Goal: Information Seeking & Learning: Learn about a topic

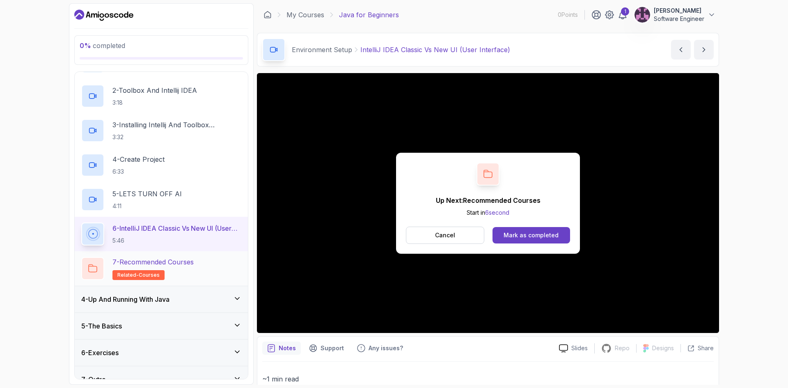
scroll to position [121, 0]
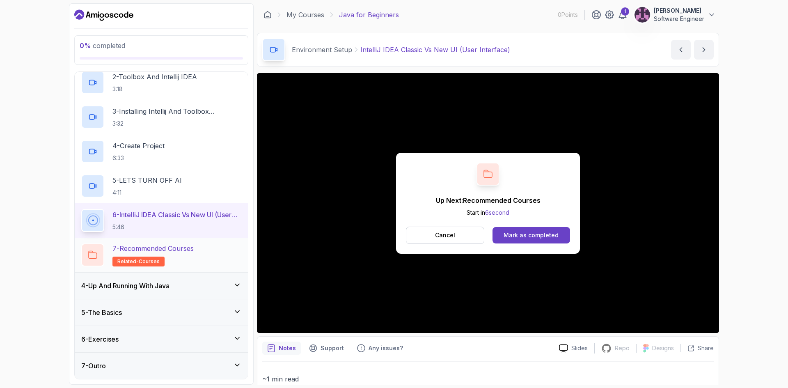
click at [191, 254] on h2 "7 - Recommended Courses related-courses" at bounding box center [152, 254] width 81 height 23
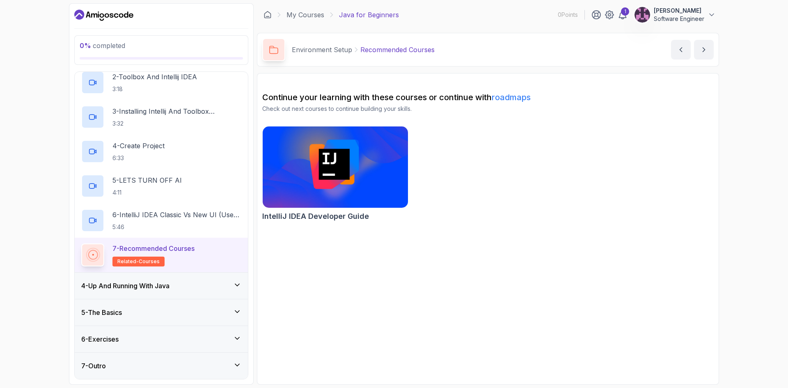
click at [136, 290] on h3 "4 - Up And Running With Java" at bounding box center [125, 286] width 88 height 10
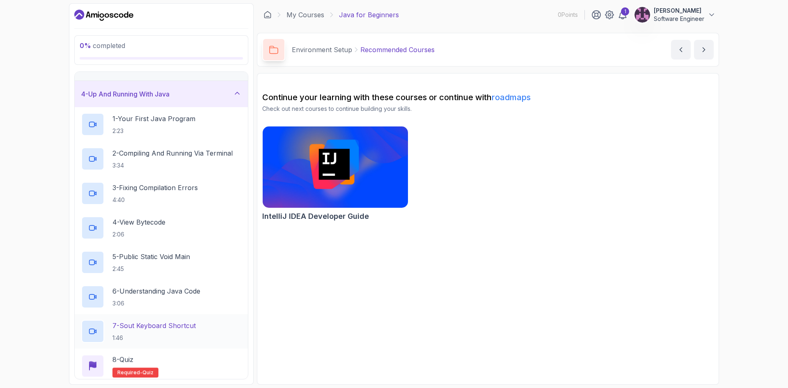
scroll to position [155, 0]
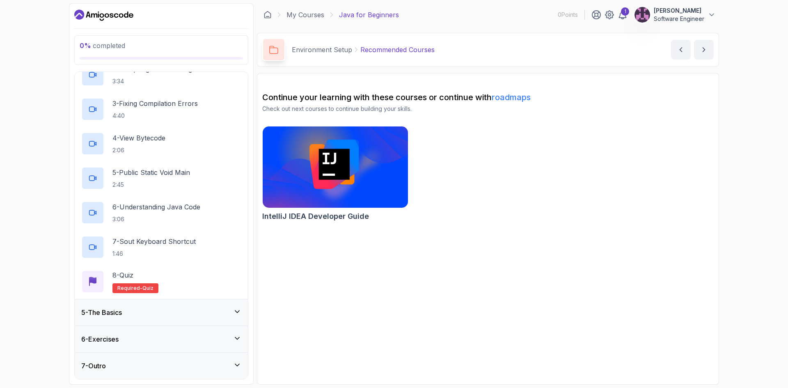
click at [135, 311] on div "5 - The Basics" at bounding box center [161, 312] width 160 height 10
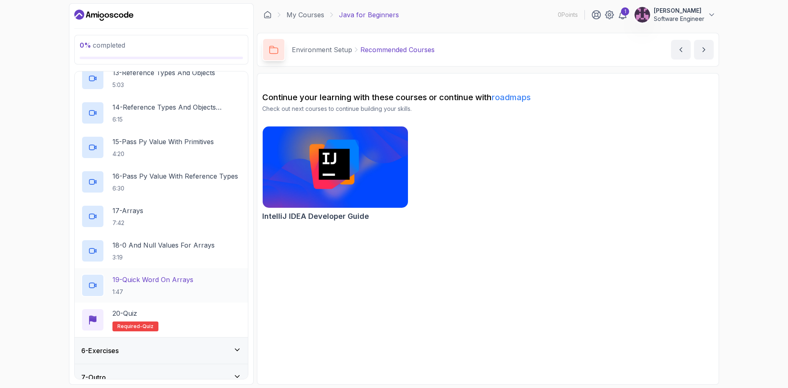
scroll to position [568, 0]
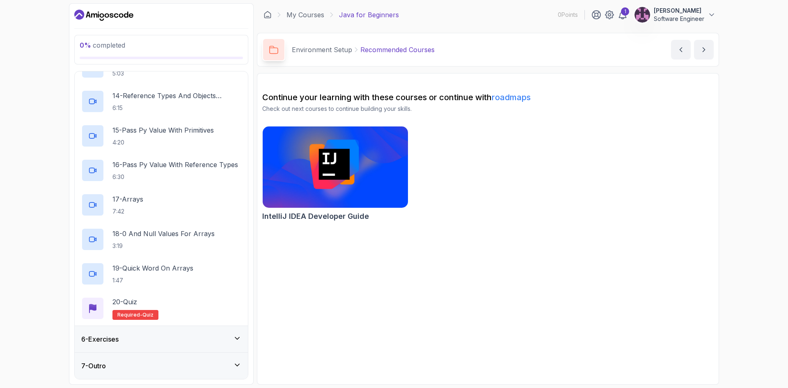
click at [164, 342] on div "6 - Exercises" at bounding box center [161, 339] width 160 height 10
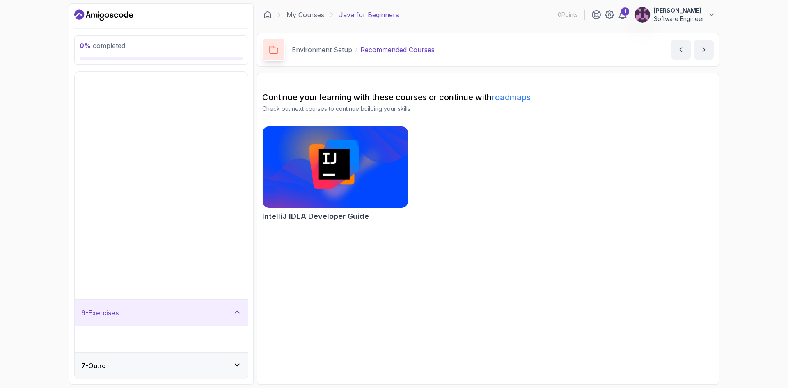
scroll to position [0, 0]
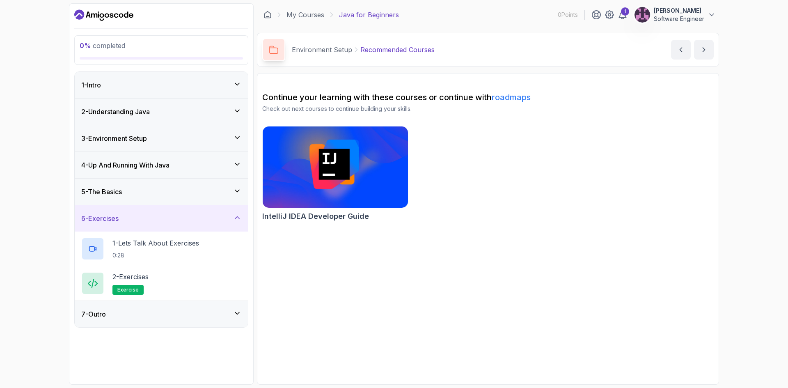
click at [135, 148] on div "3 - Environment Setup" at bounding box center [161, 138] width 173 height 26
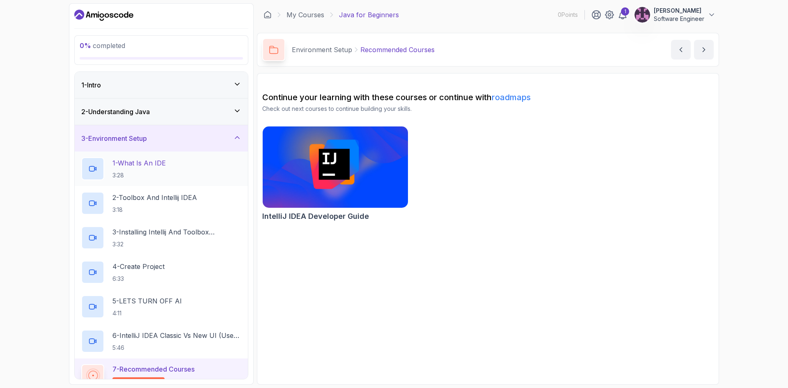
click at [160, 173] on p "3:28" at bounding box center [138, 175] width 53 height 8
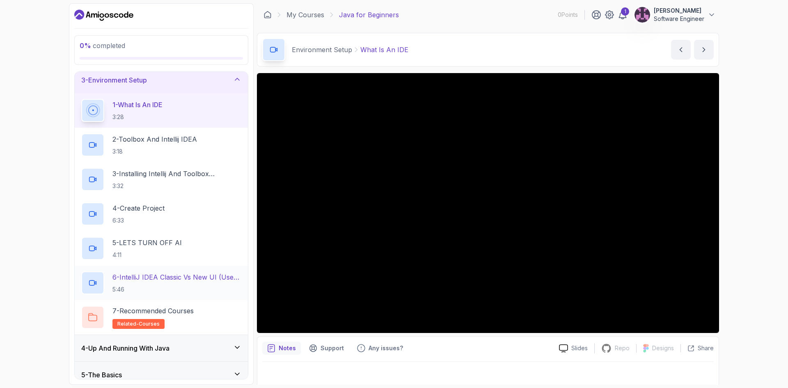
scroll to position [121, 0]
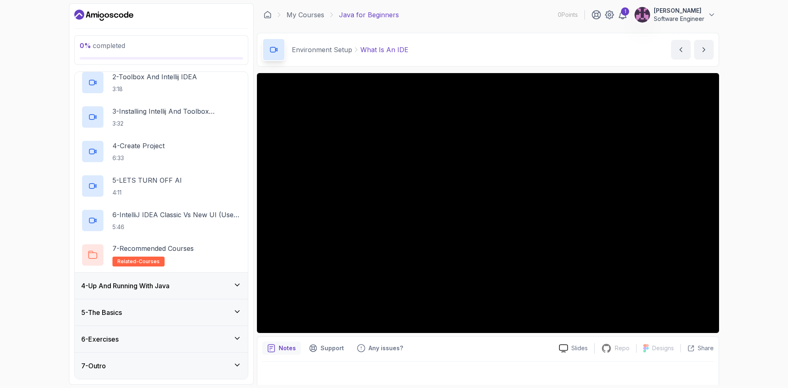
click at [165, 282] on h3 "4 - Up And Running With Java" at bounding box center [125, 286] width 88 height 10
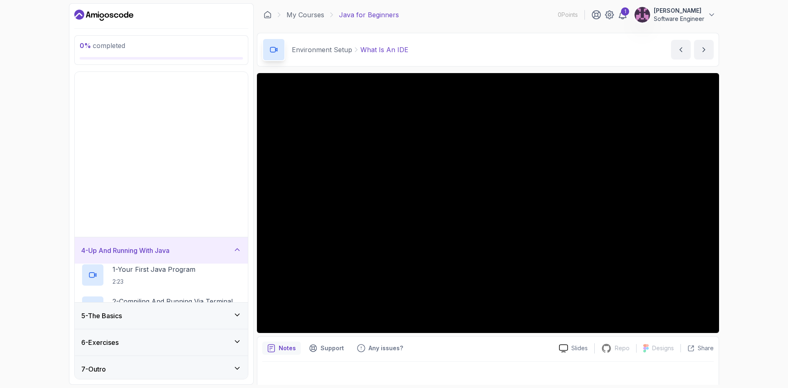
scroll to position [0, 0]
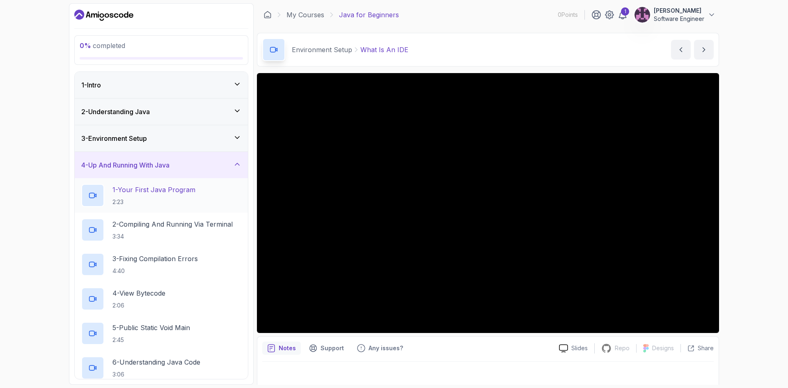
click at [143, 193] on p "1 - Your First Java Program" at bounding box center [153, 190] width 83 height 10
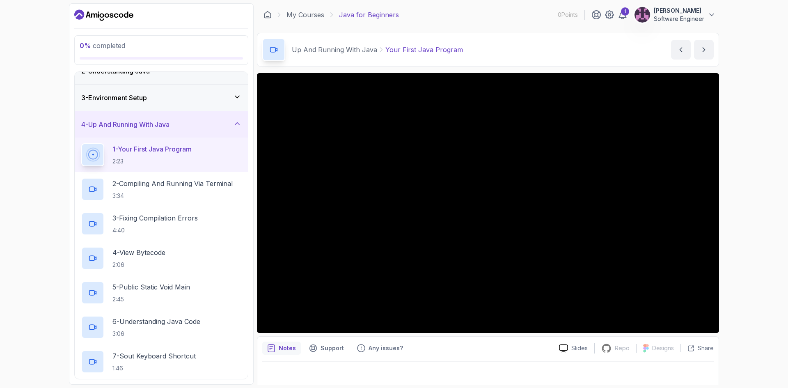
scroll to position [32, 0]
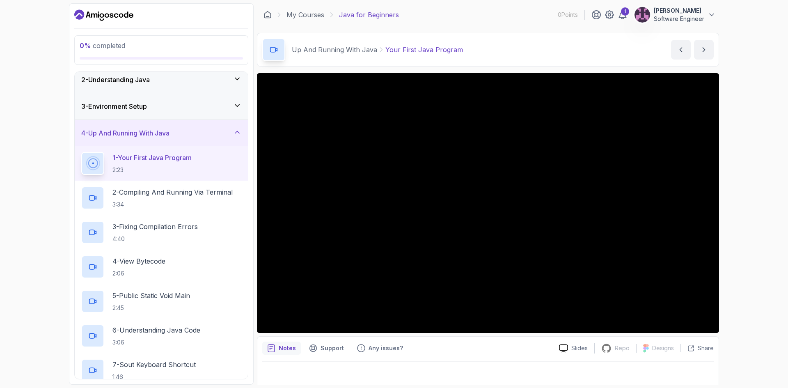
click at [131, 87] on div "2 - Understanding Java" at bounding box center [161, 79] width 173 height 26
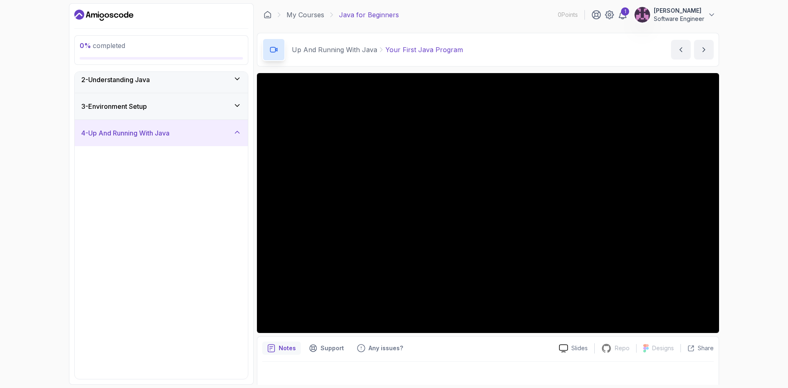
scroll to position [0, 0]
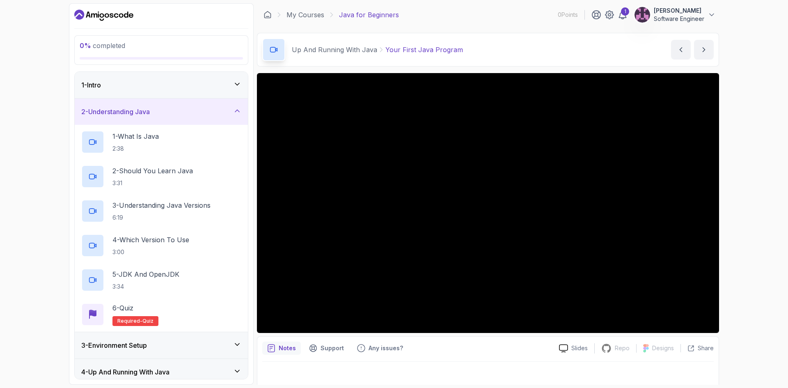
click at [197, 52] on div "0 % completed" at bounding box center [161, 50] width 163 height 19
click at [144, 150] on p "2:38" at bounding box center [135, 148] width 46 height 8
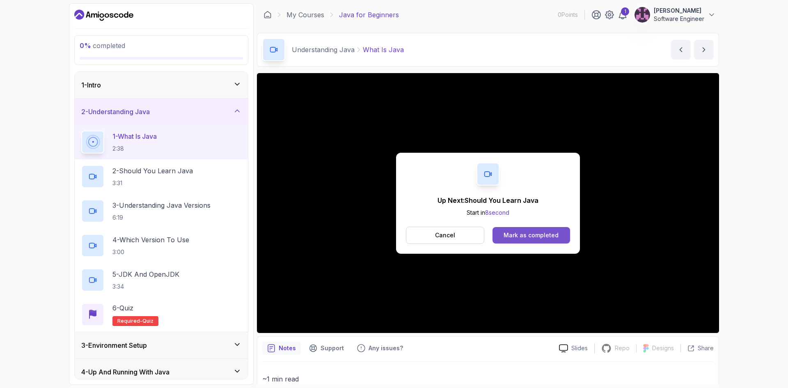
click at [516, 234] on div "Mark as completed" at bounding box center [530, 235] width 55 height 8
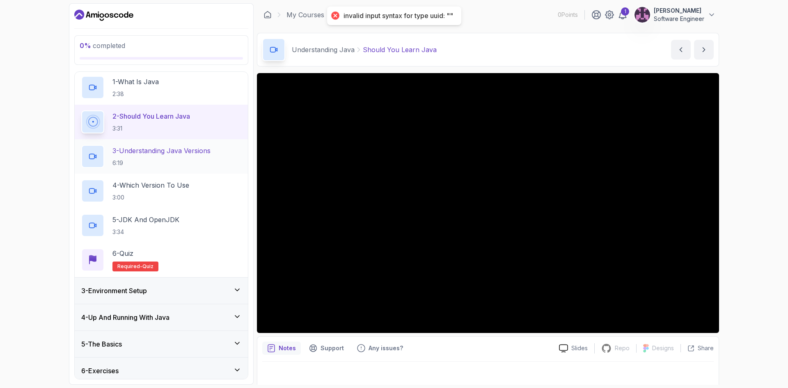
scroll to position [86, 0]
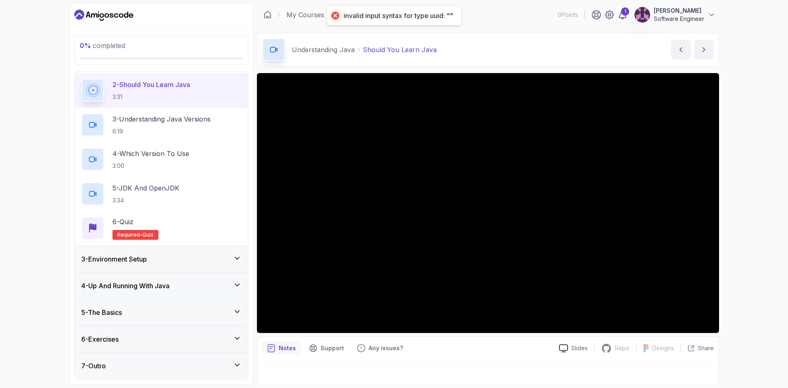
click at [165, 284] on h3 "4 - Up And Running With Java" at bounding box center [125, 286] width 88 height 10
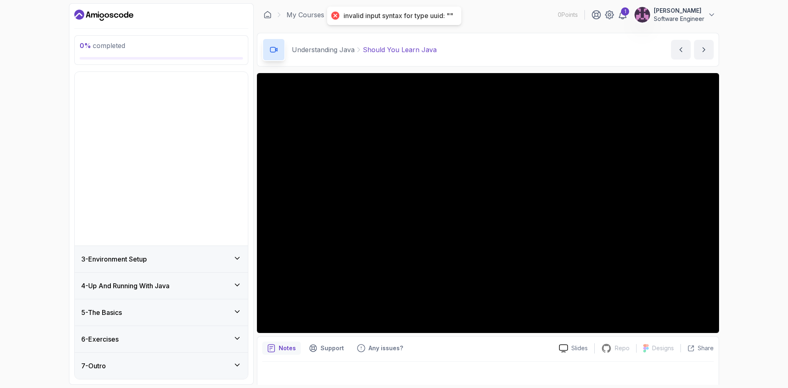
scroll to position [0, 0]
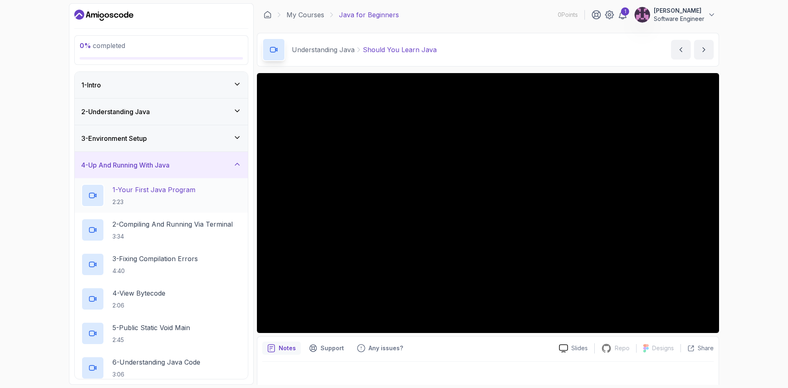
click at [179, 194] on p "1 - Your First Java Program" at bounding box center [153, 190] width 83 height 10
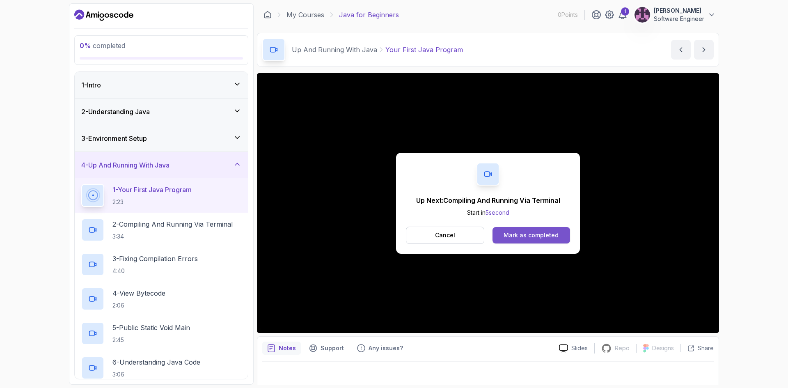
click at [524, 231] on div "Mark as completed" at bounding box center [530, 235] width 55 height 8
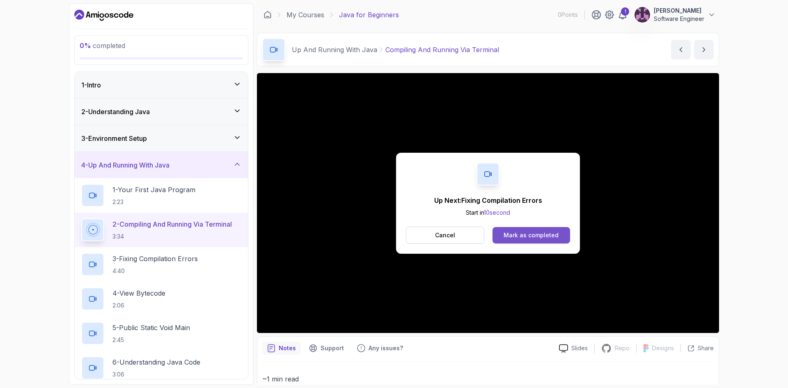
click at [532, 238] on div "Mark as completed" at bounding box center [530, 235] width 55 height 8
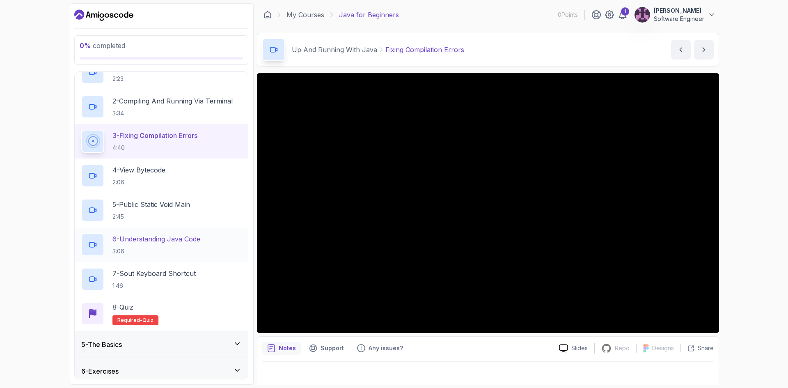
scroll to position [82, 0]
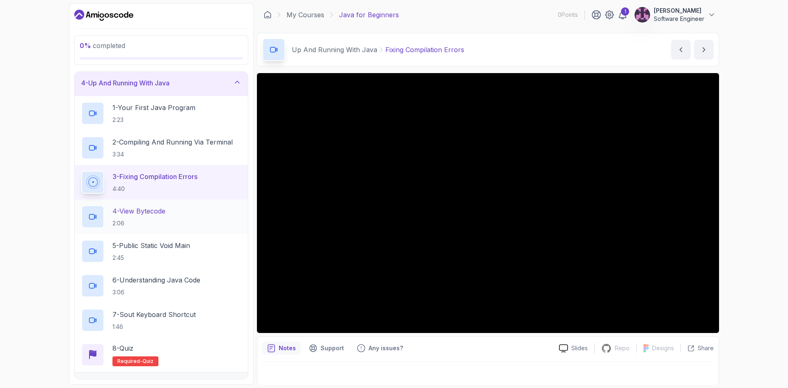
click at [145, 212] on p "4 - View Bytecode" at bounding box center [138, 211] width 53 height 10
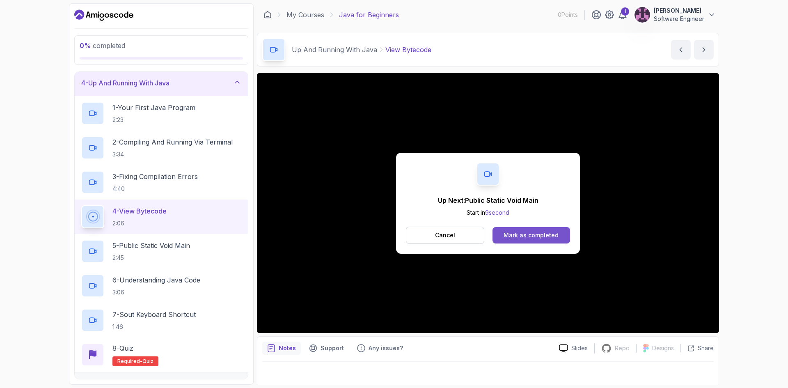
click at [528, 238] on div "Mark as completed" at bounding box center [530, 235] width 55 height 8
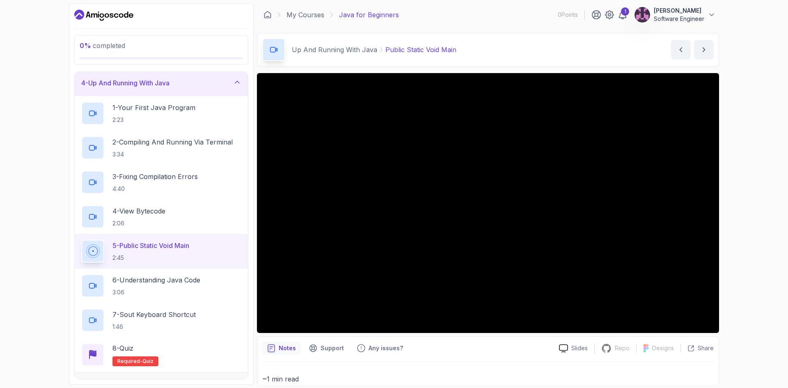
scroll to position [167, 0]
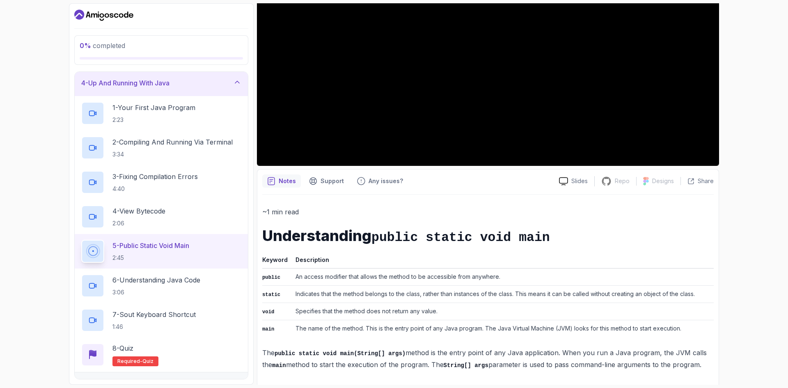
click at [735, 296] on div "0 % completed 1 - Intro 2 - Understanding Java 3 - Environment Setup 4 - Up And…" at bounding box center [394, 194] width 788 height 388
drag, startPoint x: 658, startPoint y: 203, endPoint x: 695, endPoint y: 224, distance: 43.0
click at [666, 206] on div "~1 min read Understanding public static void main Keyword Description public An…" at bounding box center [487, 287] width 451 height 187
click at [524, 218] on div "~1 min read Understanding public static void main Keyword Description public An…" at bounding box center [487, 288] width 451 height 164
drag, startPoint x: 526, startPoint y: 218, endPoint x: 533, endPoint y: 217, distance: 7.0
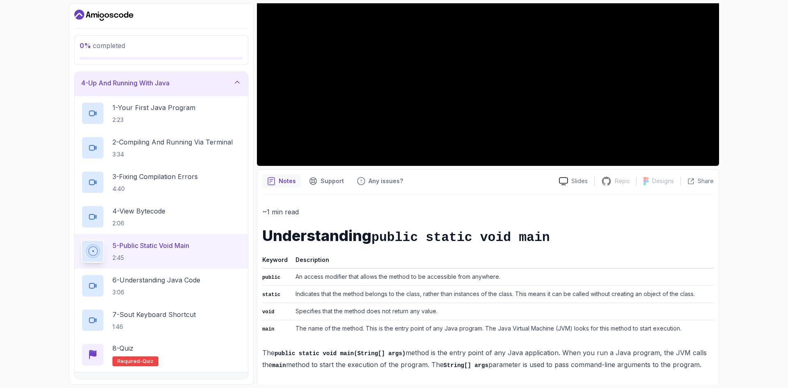
click at [531, 217] on div "~1 min read Understanding public static void main Keyword Description public An…" at bounding box center [487, 288] width 451 height 164
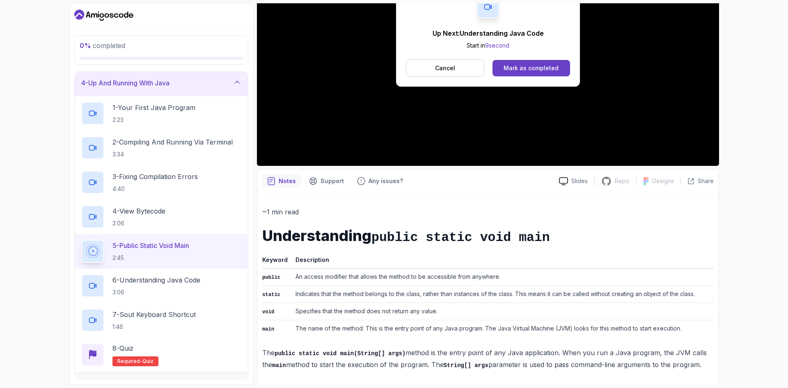
click at [615, 277] on td "An access modifier that allows the method to be accessible from anywhere." at bounding box center [502, 276] width 421 height 17
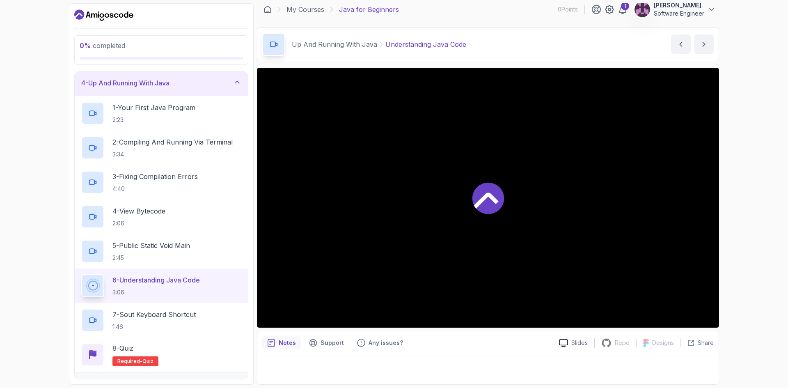
scroll to position [5, 0]
drag, startPoint x: 173, startPoint y: 182, endPoint x: 247, endPoint y: 181, distance: 74.7
click at [173, 182] on h2 "3 - Fixing Compilation Errors 4:40" at bounding box center [154, 182] width 85 height 21
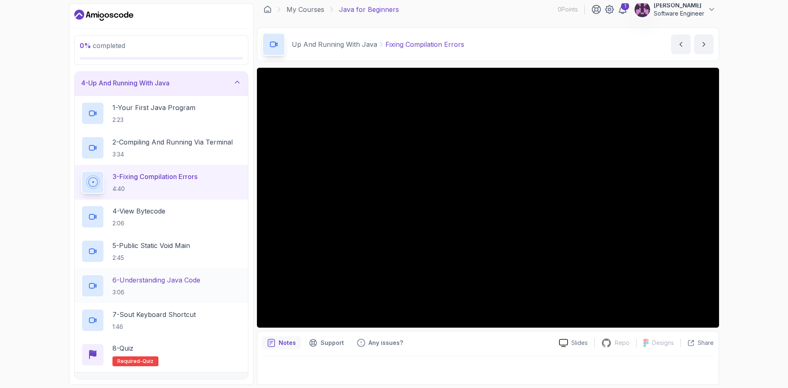
click at [162, 284] on p "6 - Understanding Java Code" at bounding box center [156, 280] width 88 height 10
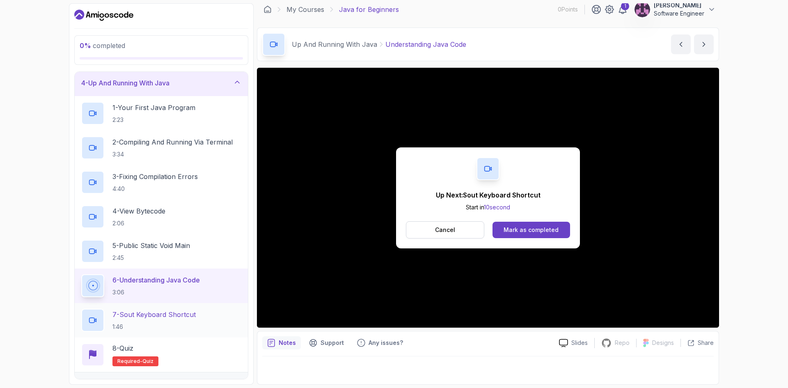
click at [140, 311] on div "7 - Sout Keyboard Shortcut 1:46" at bounding box center [161, 320] width 160 height 23
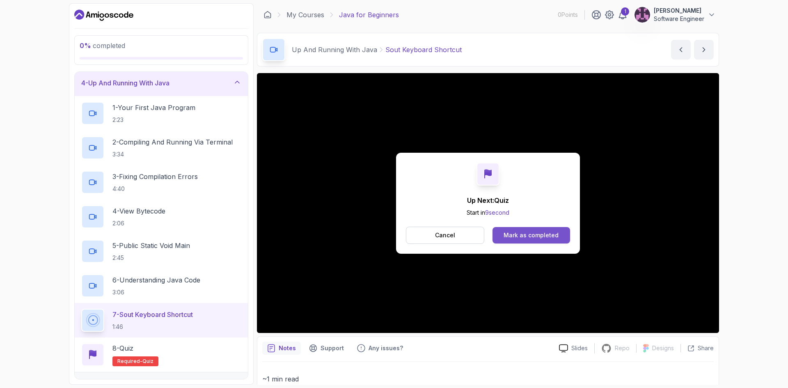
click at [500, 231] on button "Mark as completed" at bounding box center [531, 235] width 78 height 16
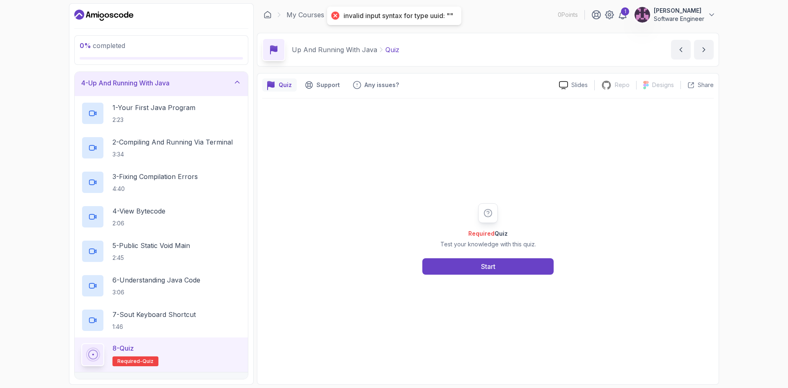
click at [531, 256] on div "Required Quiz Test your knowledge with this quiz. Start" at bounding box center [488, 238] width 158 height 71
click at [531, 257] on div "Required Quiz Test your knowledge with this quiz. Start" at bounding box center [488, 238] width 158 height 71
click at [528, 268] on button "Start" at bounding box center [487, 266] width 131 height 16
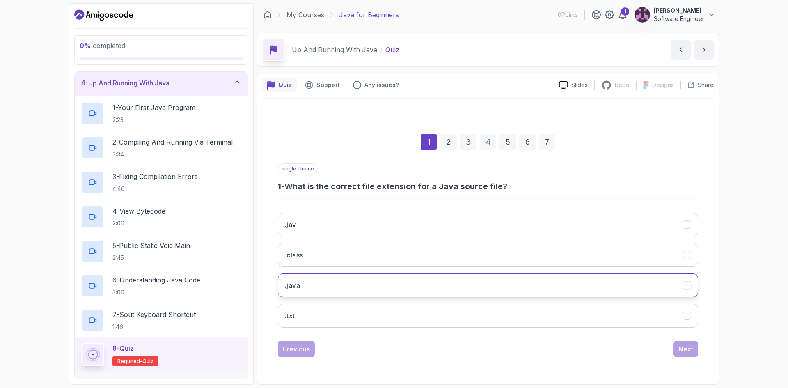
click at [298, 288] on h3 ".java" at bounding box center [292, 285] width 15 height 10
click at [684, 345] on div "Next" at bounding box center [685, 349] width 15 height 10
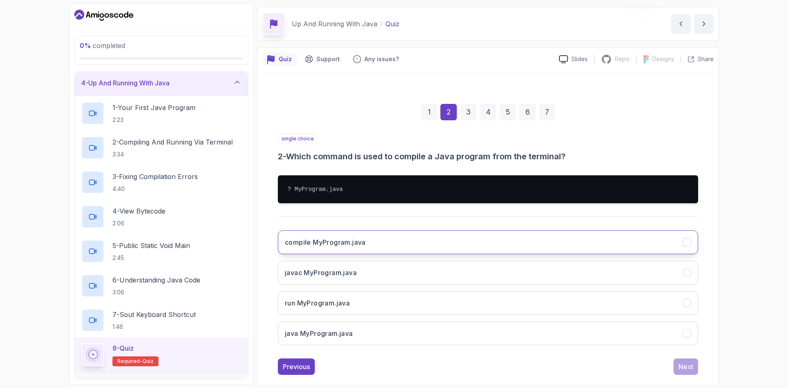
scroll to position [39, 0]
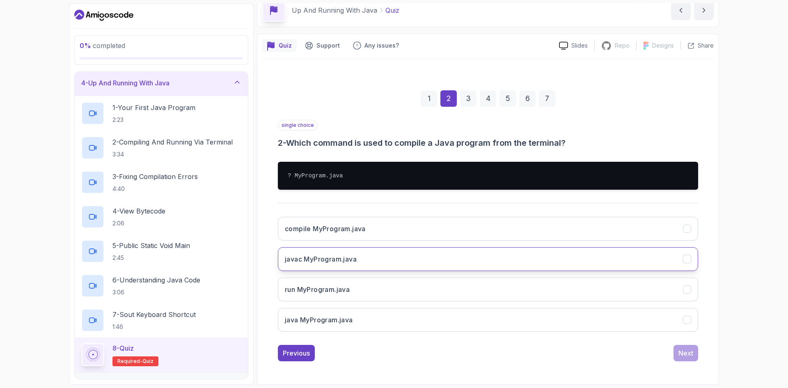
click at [343, 260] on h3 "javac MyProgram.java" at bounding box center [321, 259] width 72 height 10
click at [694, 358] on button "Next" at bounding box center [685, 353] width 25 height 16
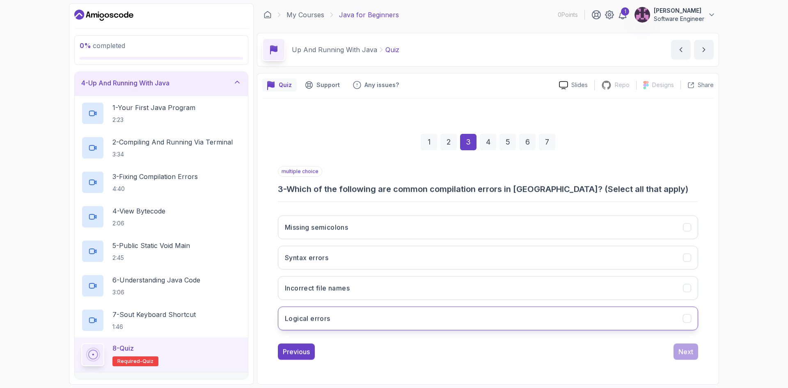
scroll to position [0, 0]
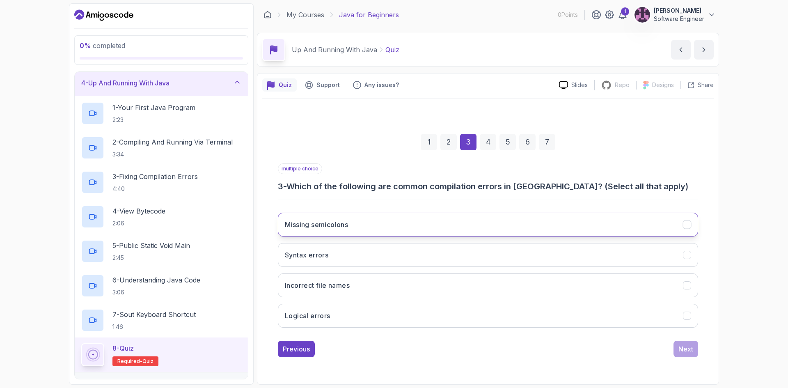
click at [336, 220] on h3 "Missing semicolons" at bounding box center [316, 225] width 63 height 10
click at [331, 258] on button "Syntax errors" at bounding box center [488, 255] width 420 height 24
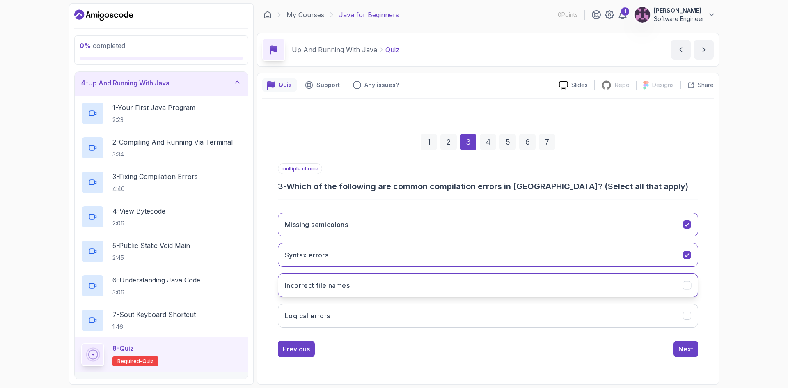
click at [338, 290] on h3 "Incorrect file names" at bounding box center [317, 285] width 65 height 10
click at [494, 318] on button "Logical errors" at bounding box center [488, 316] width 420 height 24
click at [679, 346] on div "Next" at bounding box center [685, 349] width 15 height 10
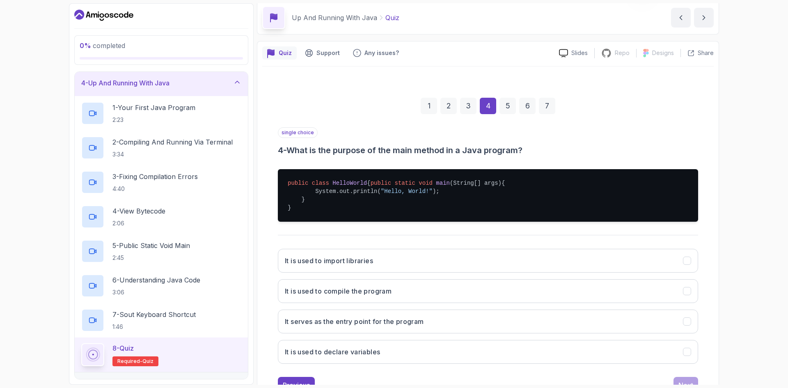
scroll to position [72, 0]
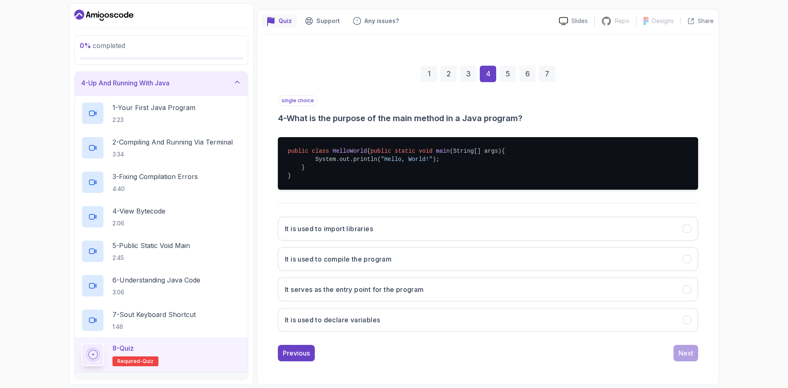
click at [386, 276] on div "It is used to import libraries It is used to compile the program It serves as t…" at bounding box center [488, 274] width 420 height 128
click at [432, 283] on button "It serves as the entry point for the program" at bounding box center [488, 289] width 420 height 24
click at [691, 352] on div "Next" at bounding box center [685, 353] width 15 height 10
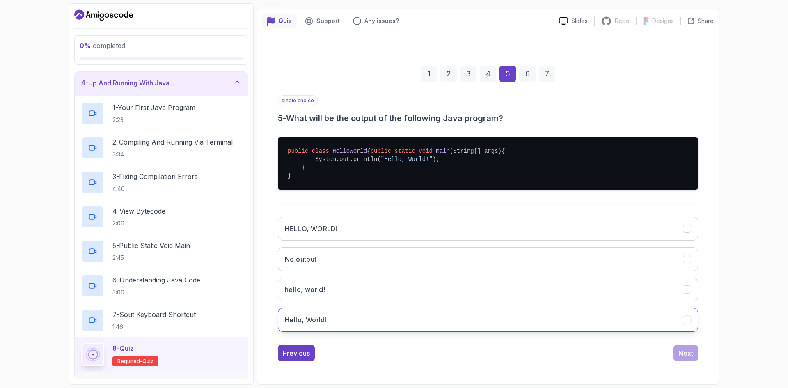
click at [360, 318] on button "Hello, World!" at bounding box center [488, 320] width 420 height 24
click at [682, 356] on div "Next" at bounding box center [685, 353] width 15 height 10
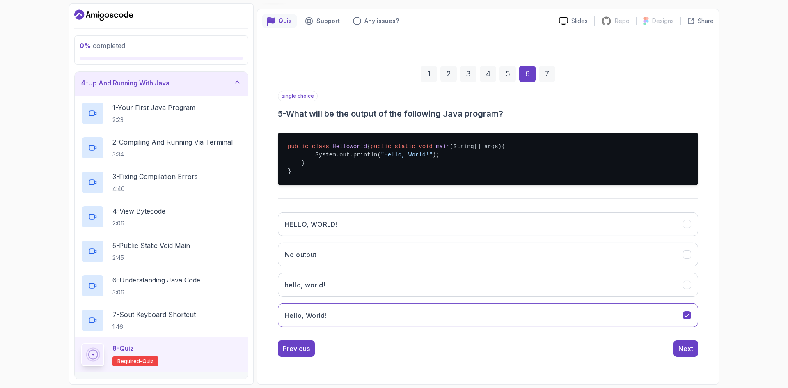
scroll to position [0, 0]
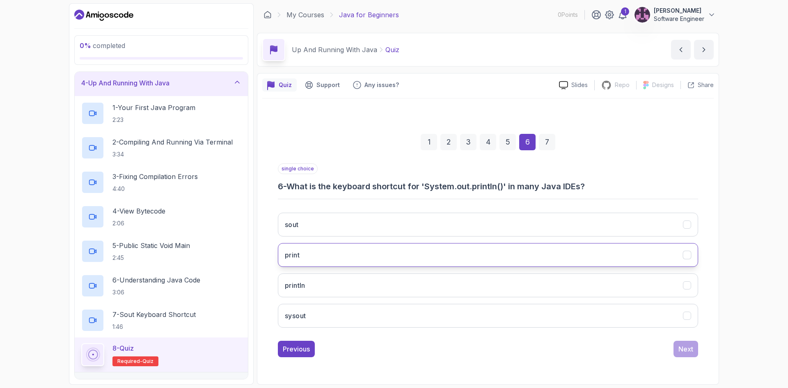
click at [325, 230] on button "sout" at bounding box center [488, 225] width 420 height 24
click at [684, 350] on div "Next" at bounding box center [685, 349] width 15 height 10
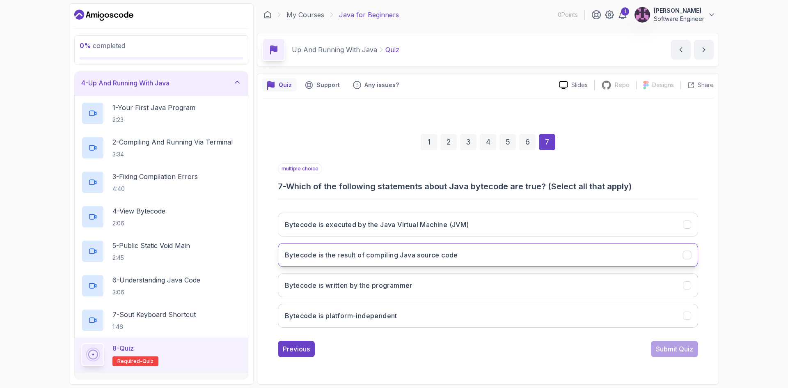
click at [373, 261] on button "Bytecode is the result of compiling Java source code" at bounding box center [488, 255] width 420 height 24
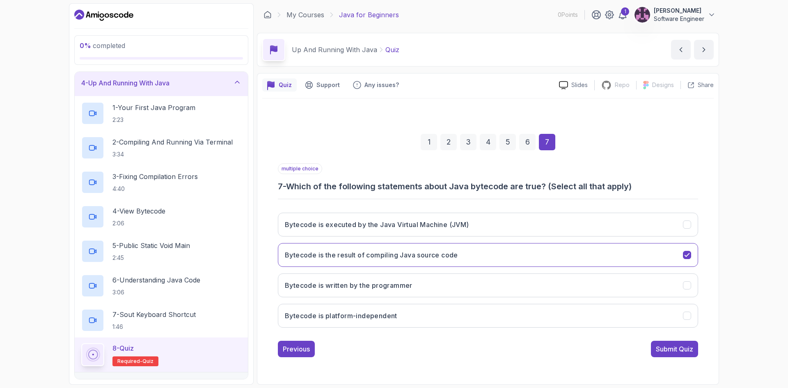
click at [687, 350] on div "Submit Quiz" at bounding box center [674, 349] width 37 height 10
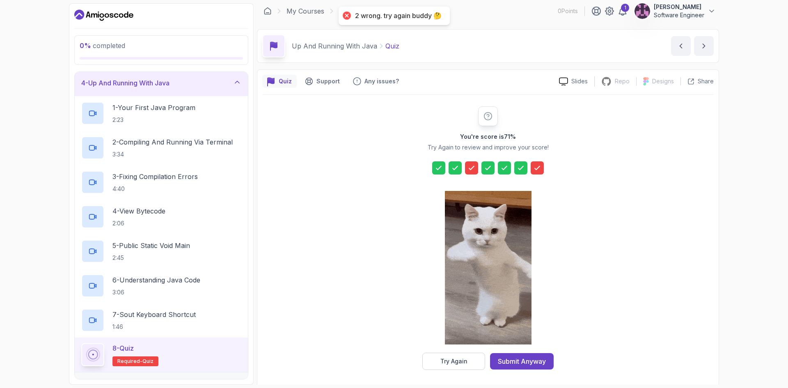
scroll to position [6, 0]
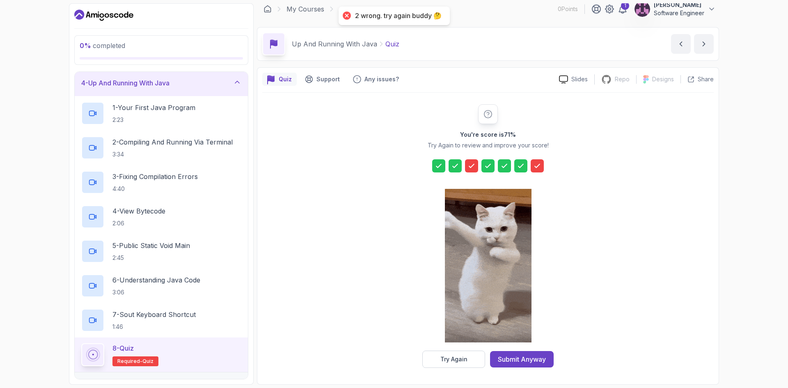
click at [476, 163] on div at bounding box center [471, 165] width 13 height 13
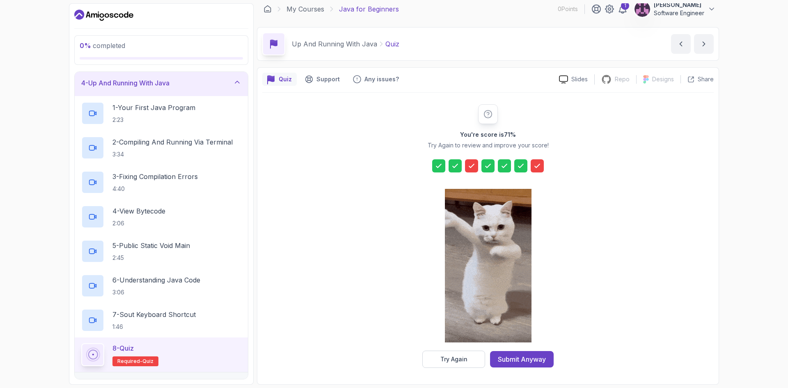
click at [543, 164] on div at bounding box center [537, 165] width 13 height 13
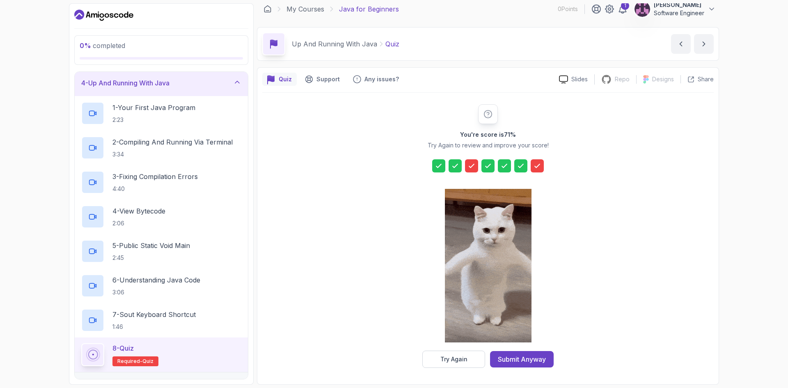
click at [525, 369] on div "You're score is 71 % Try Again to review and improve your score! Try Again Subm…" at bounding box center [487, 236] width 451 height 286
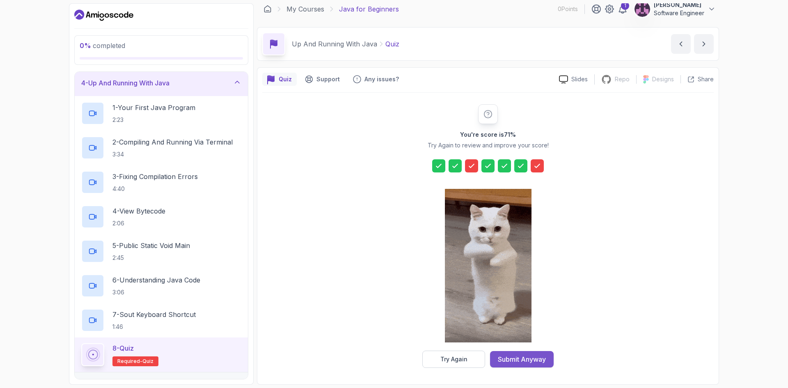
click at [522, 362] on div "Submit Anyway" at bounding box center [522, 359] width 48 height 10
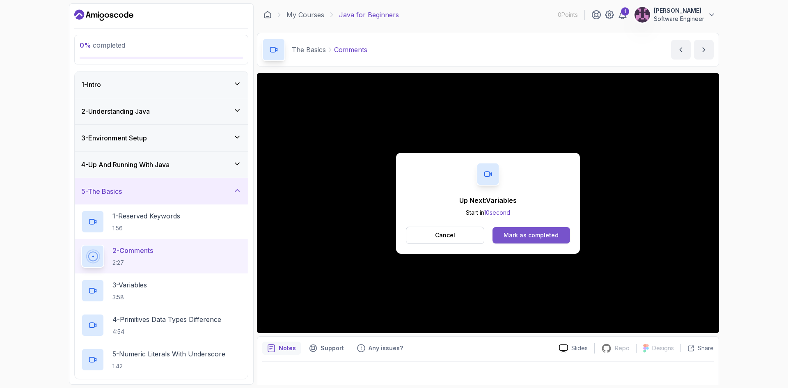
click at [552, 234] on div "Mark as completed" at bounding box center [530, 235] width 55 height 8
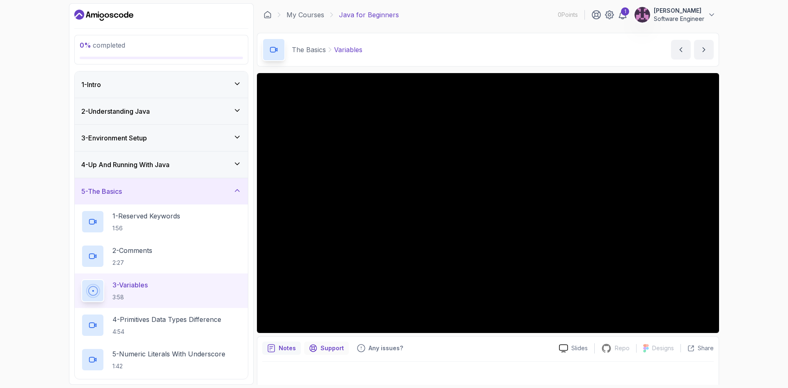
click at [318, 345] on div "Support" at bounding box center [326, 347] width 45 height 13
click at [292, 352] on div "Notes" at bounding box center [281, 347] width 39 height 13
click at [427, 349] on div "Notes Support Any issues?" at bounding box center [407, 347] width 290 height 13
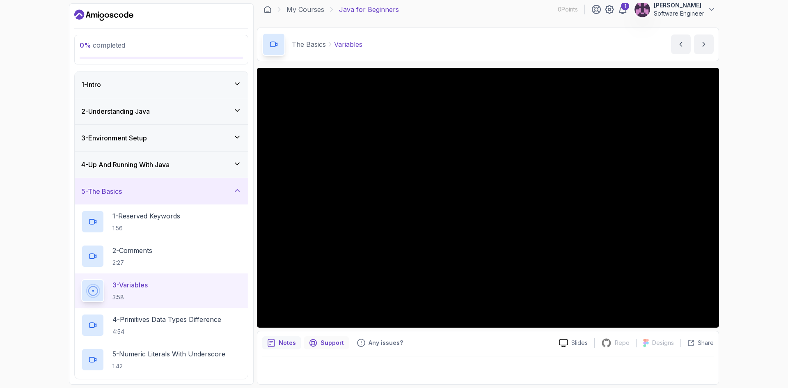
click at [328, 343] on p "Support" at bounding box center [331, 343] width 23 height 8
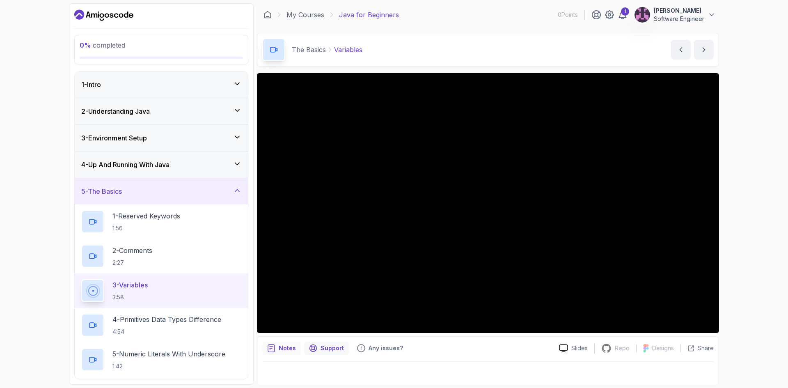
click at [280, 345] on p "Notes" at bounding box center [287, 348] width 17 height 8
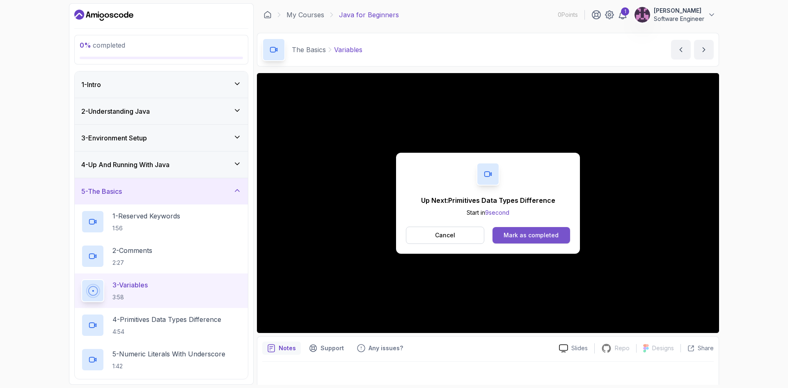
click at [528, 232] on div "Mark as completed" at bounding box center [530, 235] width 55 height 8
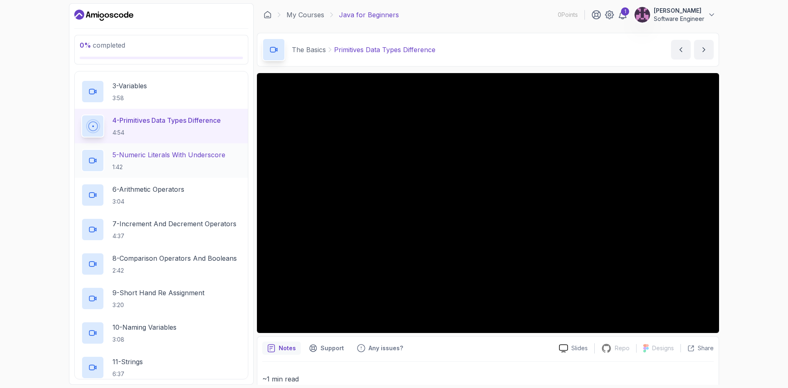
click at [131, 166] on p "1:42" at bounding box center [168, 167] width 113 height 8
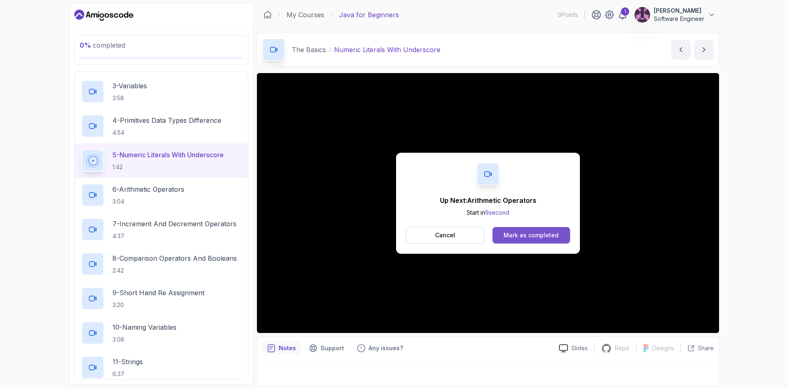
click at [522, 236] on div "Mark as completed" at bounding box center [530, 235] width 55 height 8
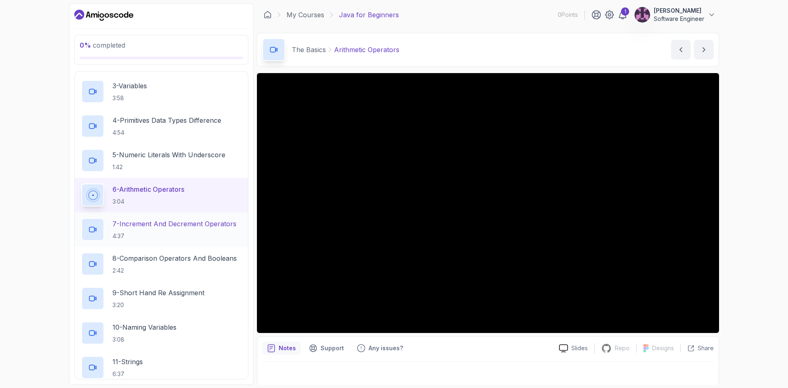
click at [174, 231] on h2 "7 - Increment And Decrement Operators 4:37" at bounding box center [174, 229] width 124 height 21
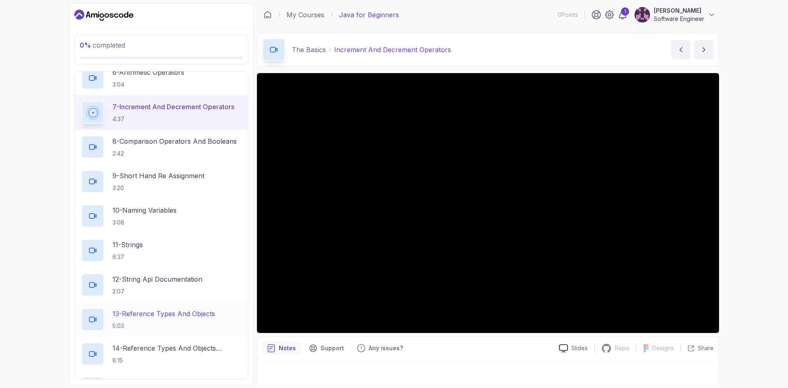
scroll to position [322, 0]
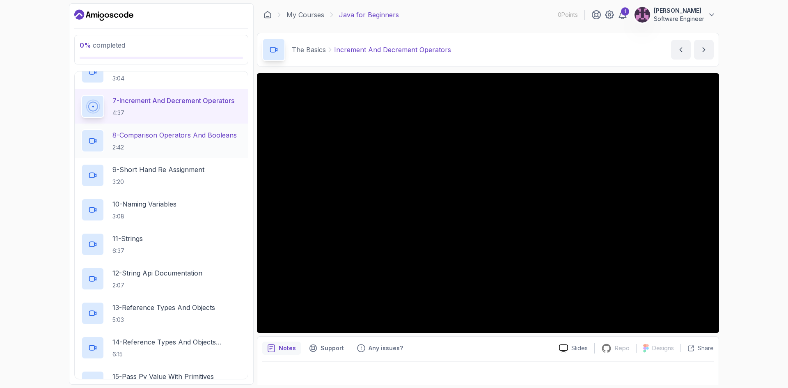
click at [168, 138] on p "8 - Comparison Operators and Booleans" at bounding box center [174, 135] width 124 height 10
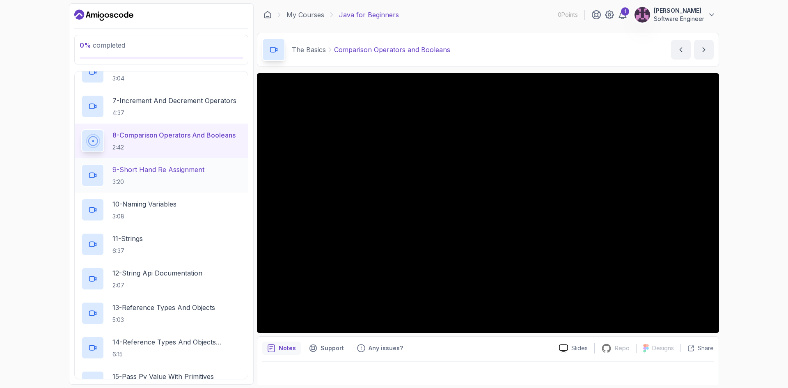
click at [173, 178] on p "3:20" at bounding box center [158, 182] width 92 height 8
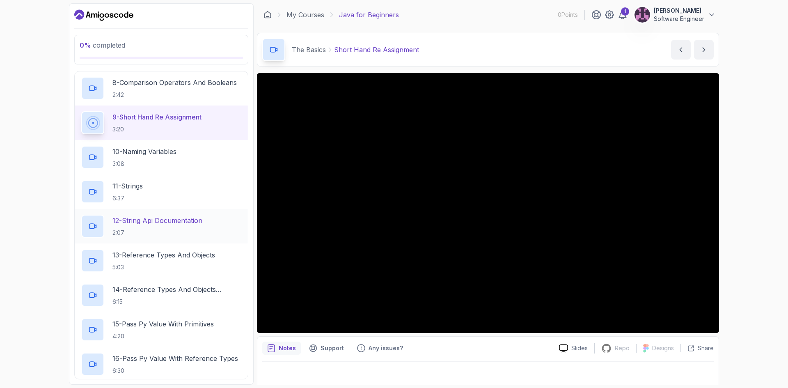
scroll to position [363, 0]
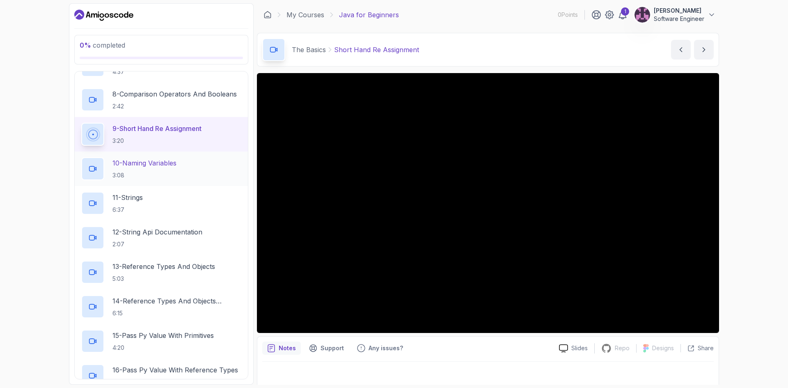
click at [119, 165] on p "10 - Naming Variables" at bounding box center [144, 163] width 64 height 10
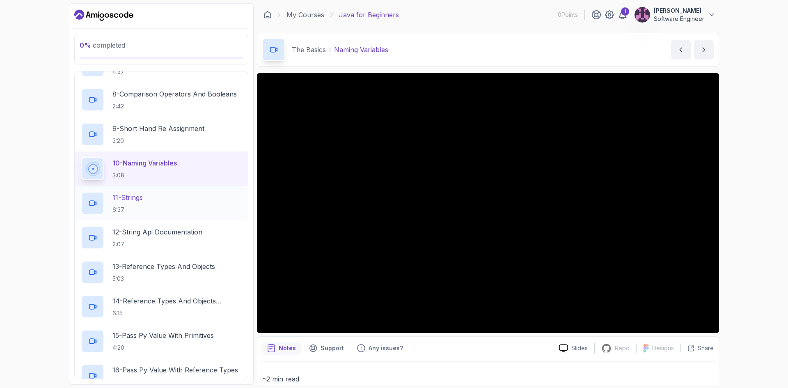
click at [143, 207] on p "6:37" at bounding box center [127, 210] width 30 height 8
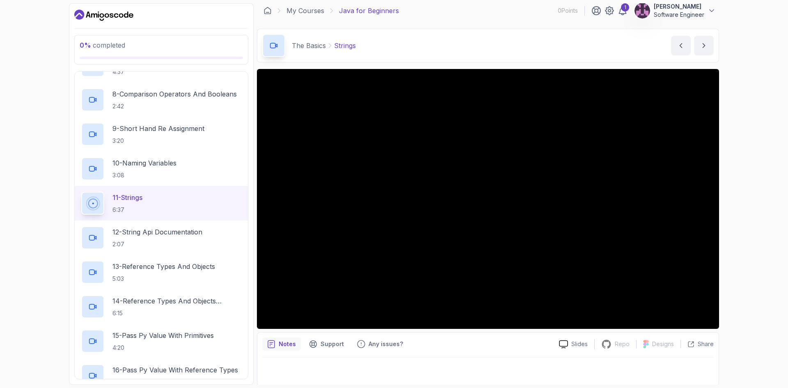
scroll to position [5, 0]
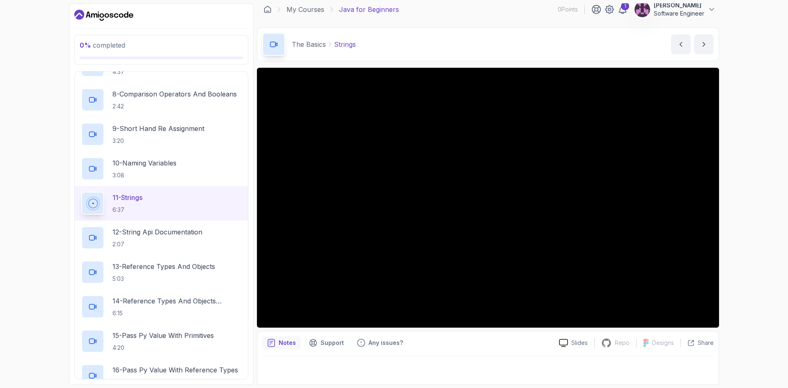
click at [533, 355] on div "Notes Support Any issues? Slides Repo Repository not available Designs Design n…" at bounding box center [488, 358] width 462 height 54
click at [565, 343] on icon at bounding box center [563, 343] width 9 height 9
click at [262, 348] on div "Notes" at bounding box center [281, 342] width 39 height 13
click at [267, 345] on div "Notes" at bounding box center [281, 342] width 39 height 13
click at [268, 345] on icon "notes button" at bounding box center [271, 343] width 8 height 8
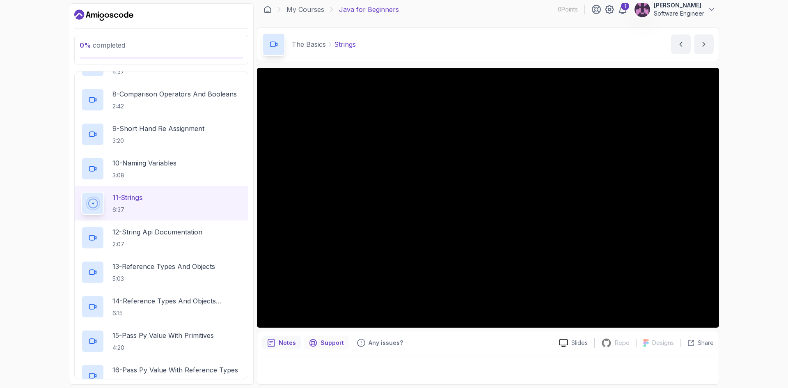
click at [317, 347] on div "Support" at bounding box center [326, 342] width 45 height 13
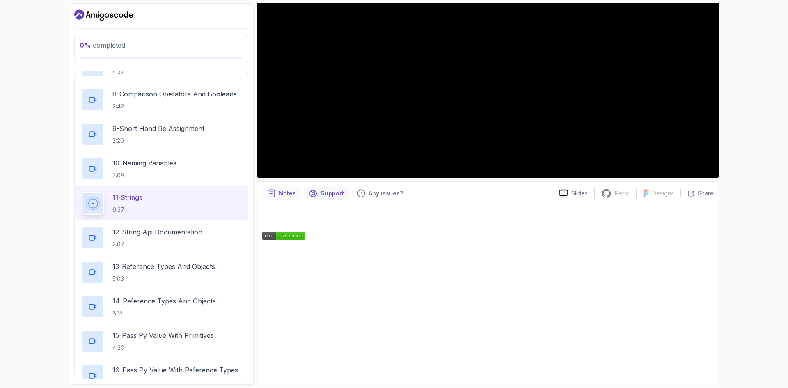
click at [285, 188] on div "Notes" at bounding box center [281, 193] width 39 height 13
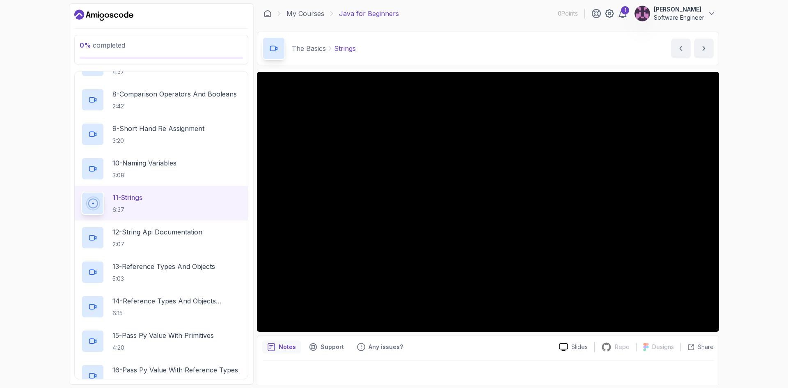
scroll to position [0, 0]
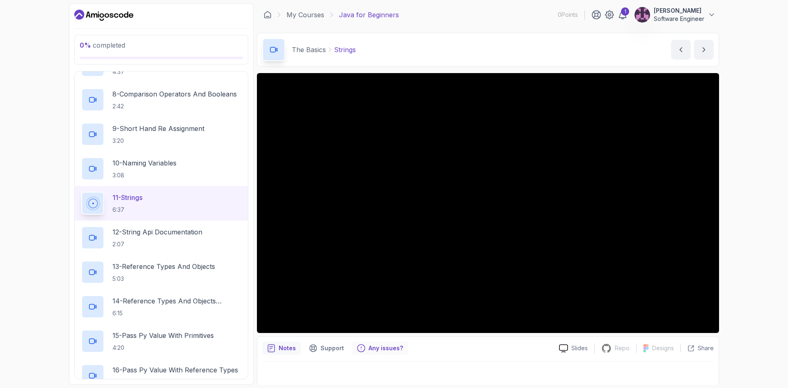
click at [368, 346] on p "Any issues?" at bounding box center [385, 348] width 34 height 8
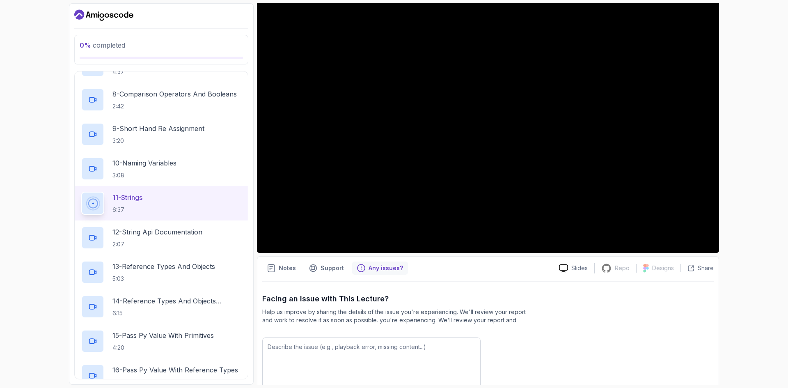
scroll to position [125, 0]
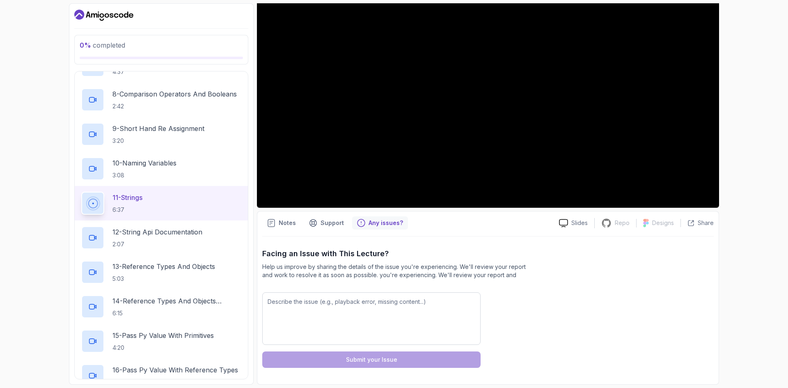
click at [281, 228] on div "Notes" at bounding box center [281, 222] width 39 height 13
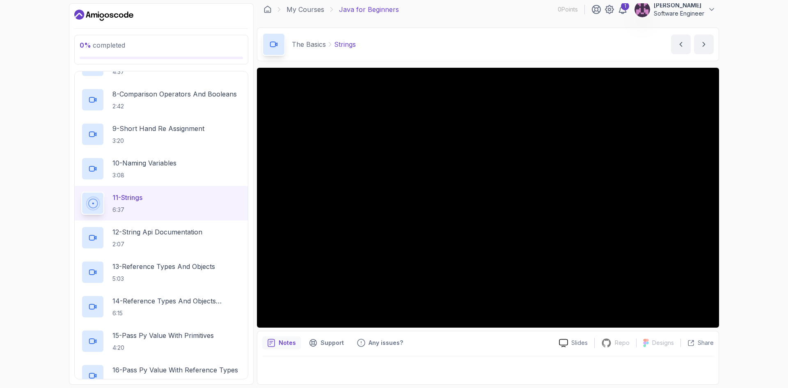
scroll to position [5, 0]
click at [520, 345] on div "Notes Support Any issues?" at bounding box center [407, 342] width 290 height 13
click at [163, 238] on h2 "12 - String Api Documentation 2:07" at bounding box center [157, 237] width 90 height 21
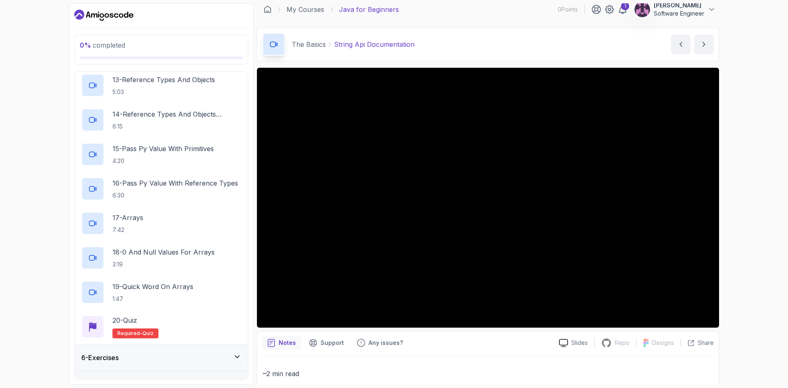
scroll to position [568, 0]
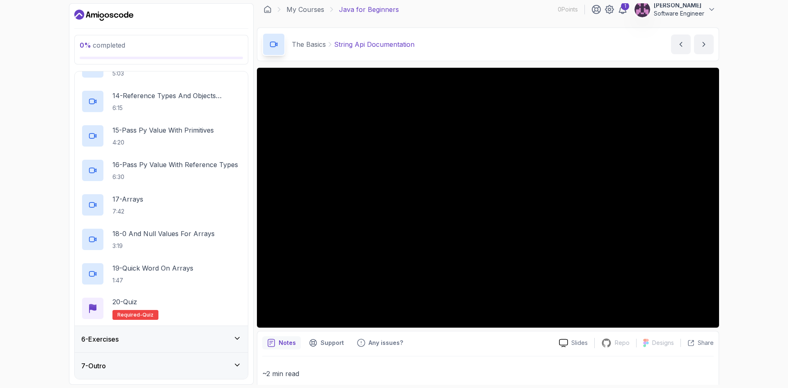
drag, startPoint x: 170, startPoint y: 334, endPoint x: 178, endPoint y: 339, distance: 9.4
click at [173, 338] on div "6 - Exercises" at bounding box center [161, 339] width 173 height 26
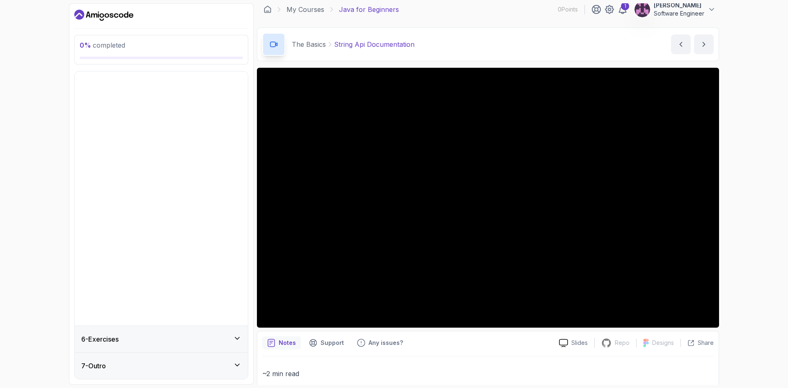
scroll to position [0, 0]
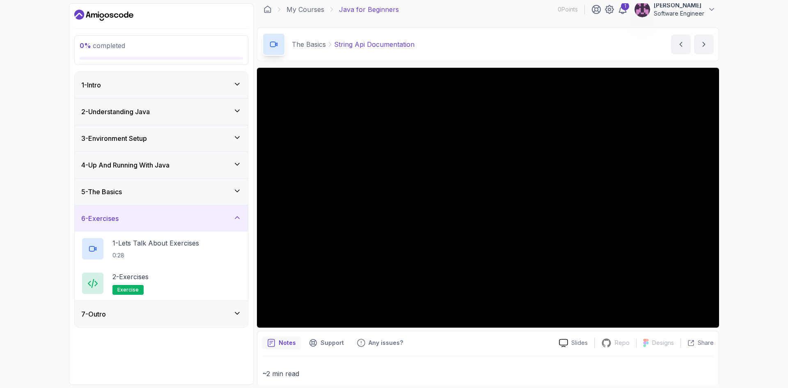
click at [166, 197] on div "5 - The Basics" at bounding box center [161, 191] width 173 height 26
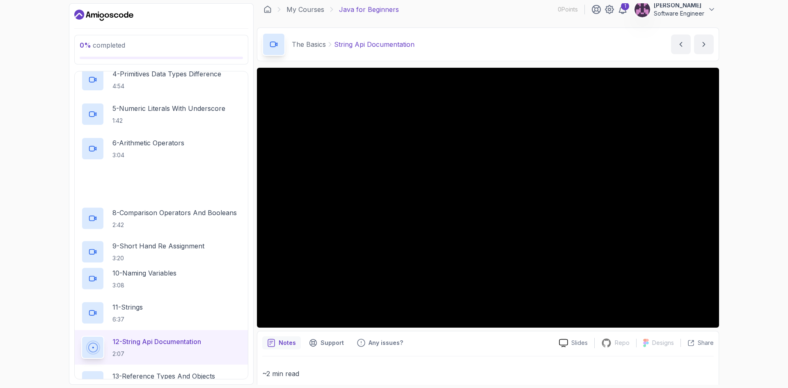
scroll to position [328, 0]
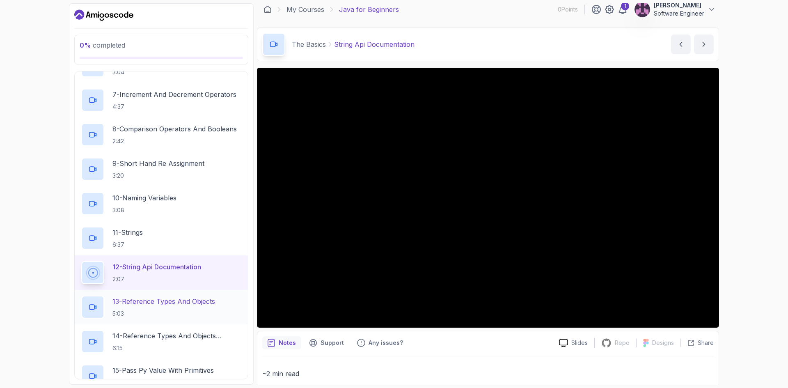
click at [124, 298] on p "13 - Reference Types And Objects" at bounding box center [163, 301] width 103 height 10
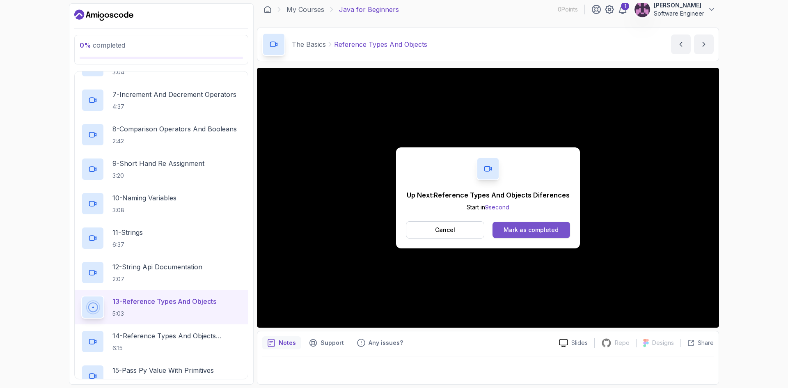
click at [534, 234] on button "Mark as completed" at bounding box center [531, 230] width 78 height 16
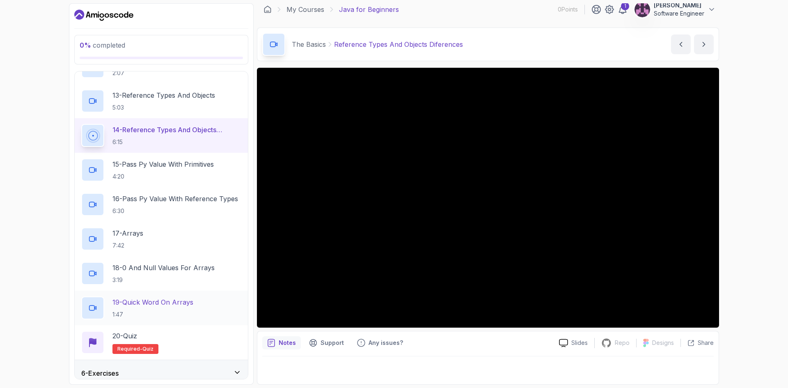
scroll to position [568, 0]
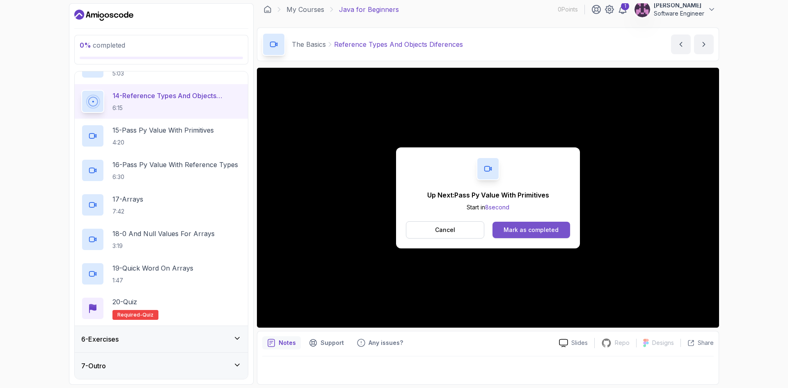
click at [523, 233] on div "Mark as completed" at bounding box center [530, 230] width 55 height 8
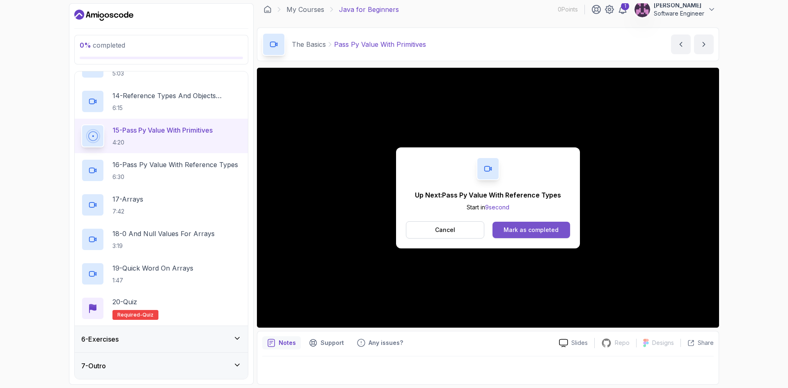
click at [528, 230] on div "Mark as completed" at bounding box center [530, 230] width 55 height 8
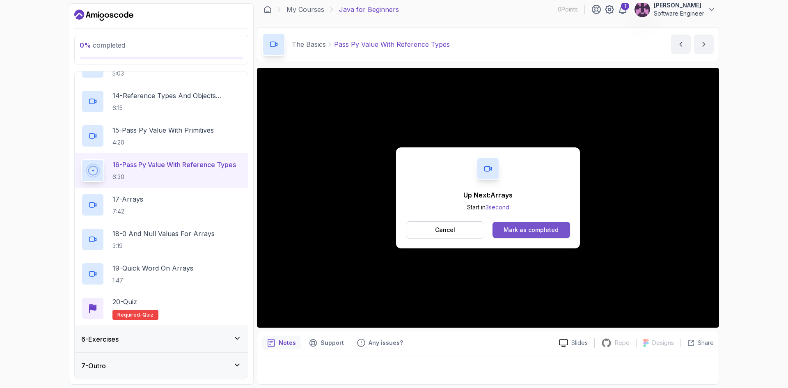
click at [532, 225] on button "Mark as completed" at bounding box center [531, 230] width 78 height 16
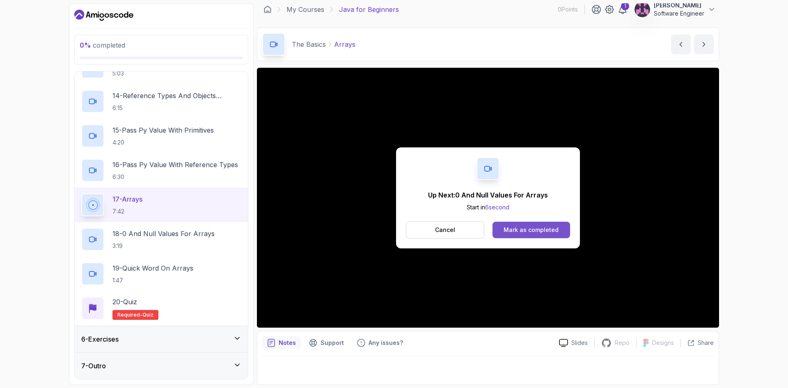
click at [543, 226] on div "Mark as completed" at bounding box center [530, 230] width 55 height 8
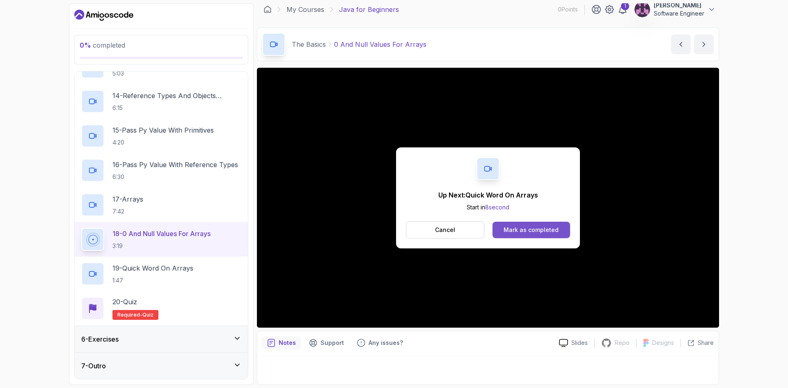
click at [542, 229] on div "Mark as completed" at bounding box center [530, 230] width 55 height 8
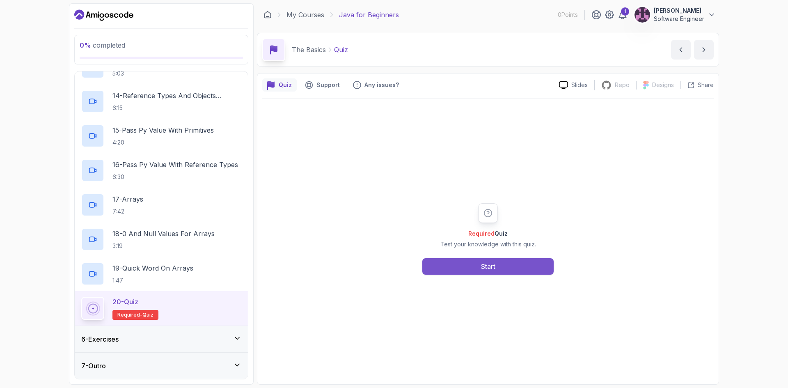
click at [452, 268] on button "Start" at bounding box center [487, 266] width 131 height 16
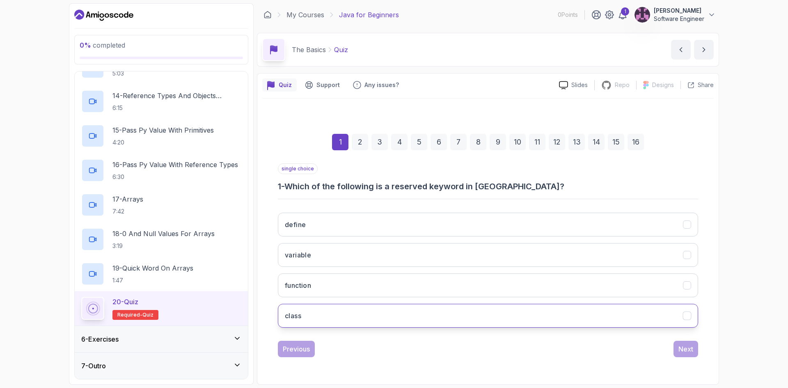
click at [328, 317] on button "class" at bounding box center [488, 316] width 420 height 24
click at [684, 348] on div "Next" at bounding box center [685, 349] width 15 height 10
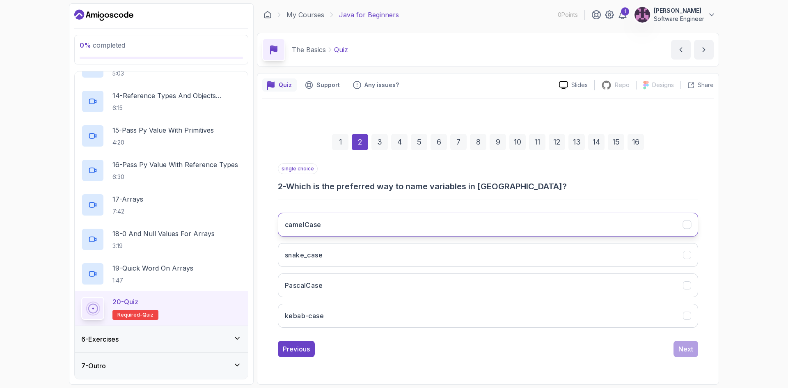
click at [337, 229] on button "camelCase" at bounding box center [488, 225] width 420 height 24
click at [688, 348] on div "Next" at bounding box center [685, 349] width 15 height 10
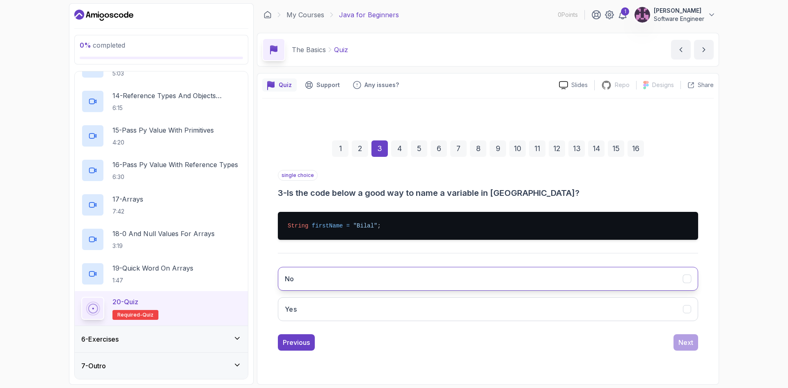
click at [379, 275] on button "No" at bounding box center [488, 279] width 420 height 24
click at [411, 314] on button "Yes" at bounding box center [488, 309] width 420 height 24
click at [679, 343] on div "Next" at bounding box center [685, 342] width 15 height 10
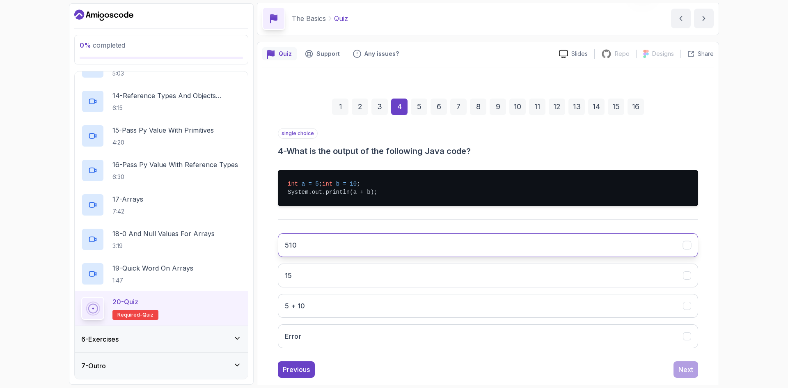
scroll to position [56, 0]
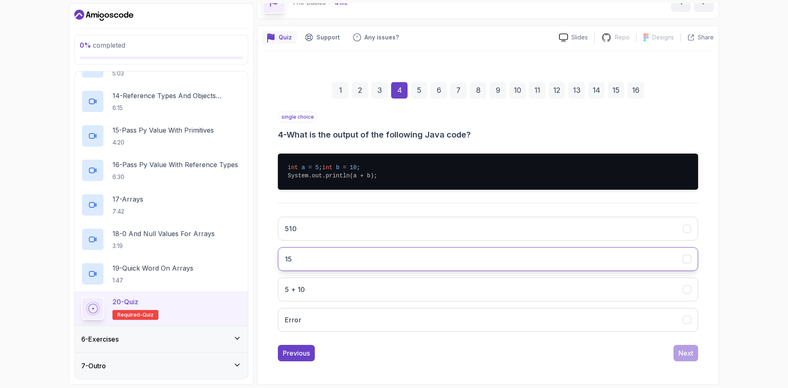
click at [329, 251] on button "15" at bounding box center [488, 259] width 420 height 24
click at [689, 349] on div "Next" at bounding box center [685, 353] width 15 height 10
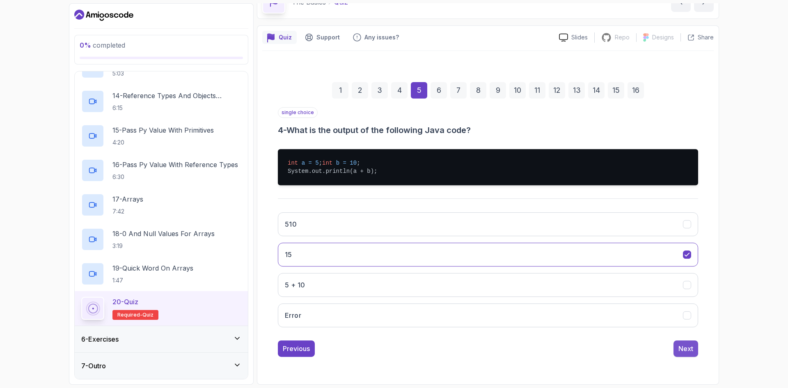
scroll to position [0, 0]
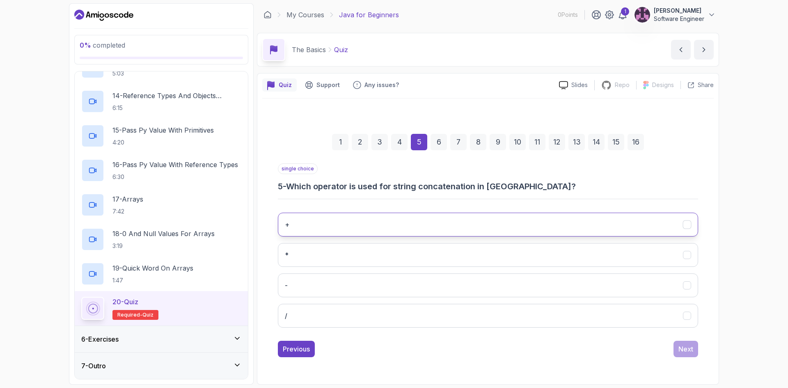
click at [307, 226] on button "+" at bounding box center [488, 225] width 420 height 24
click at [686, 345] on div "Next" at bounding box center [685, 349] width 15 height 10
click at [337, 217] on button "length()" at bounding box center [488, 225] width 420 height 24
click at [679, 345] on div "Next" at bounding box center [685, 349] width 15 height 10
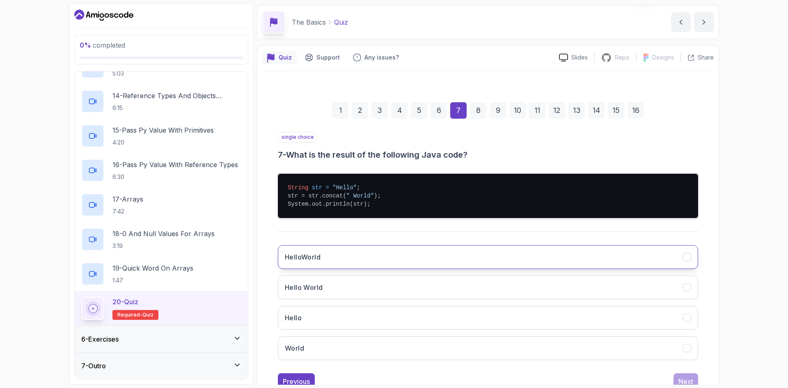
scroll to position [56, 0]
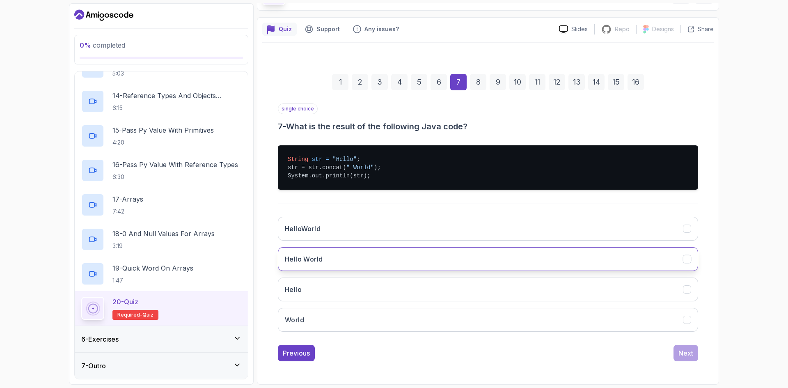
click at [338, 256] on button "Hello World" at bounding box center [488, 259] width 420 height 24
click at [672, 350] on div "Previous Next" at bounding box center [488, 353] width 420 height 16
click at [678, 349] on button "Next" at bounding box center [685, 353] width 25 height 16
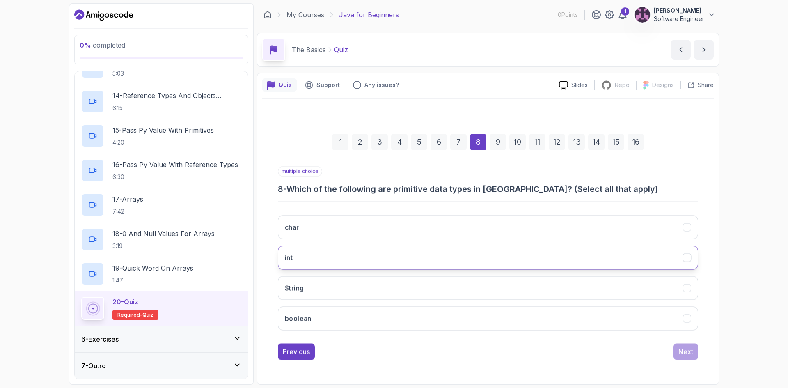
scroll to position [0, 0]
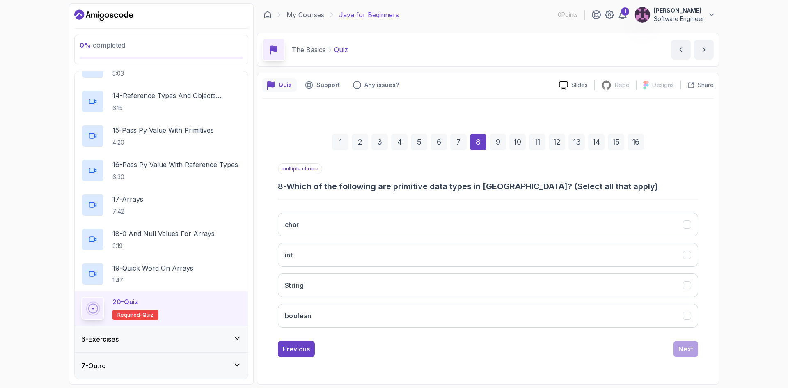
drag, startPoint x: 331, startPoint y: 231, endPoint x: 323, endPoint y: 239, distance: 11.0
click at [332, 231] on button "char" at bounding box center [488, 225] width 420 height 24
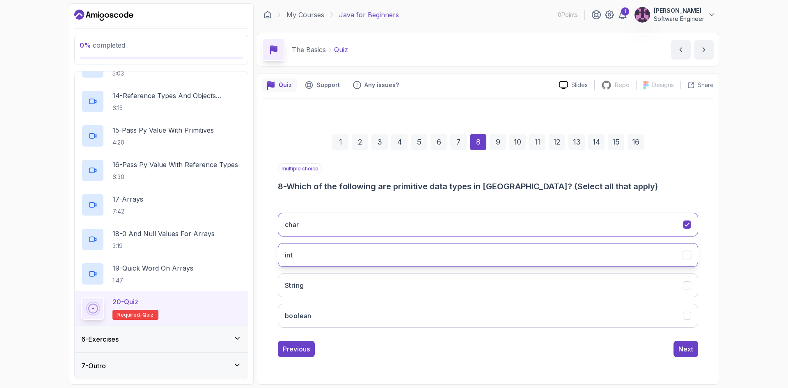
click at [318, 251] on button "int" at bounding box center [488, 255] width 420 height 24
click at [327, 288] on button "String" at bounding box center [488, 285] width 420 height 24
click at [341, 316] on button "boolean" at bounding box center [488, 316] width 420 height 24
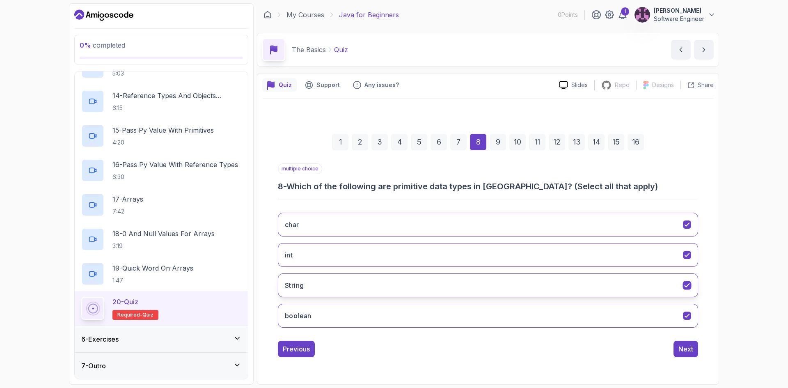
click at [350, 291] on button "String" at bounding box center [488, 285] width 420 height 24
click at [373, 284] on button "String" at bounding box center [488, 285] width 420 height 24
click at [700, 352] on div "1 2 3 4 5 6 7 8 9 10 11 12 13 14 15 16 multiple choice 8 - Which of the followi…" at bounding box center [487, 238] width 451 height 249
click at [697, 352] on button "Next" at bounding box center [685, 349] width 25 height 16
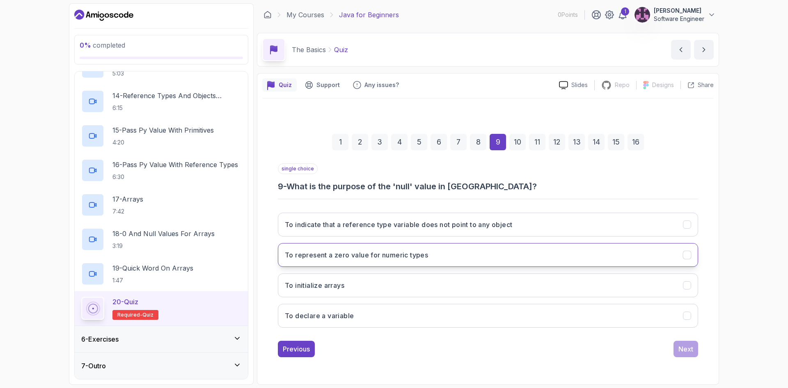
click at [386, 264] on button "To represent a zero value for numeric types" at bounding box center [488, 255] width 420 height 24
click at [681, 350] on div "Next" at bounding box center [685, 349] width 15 height 10
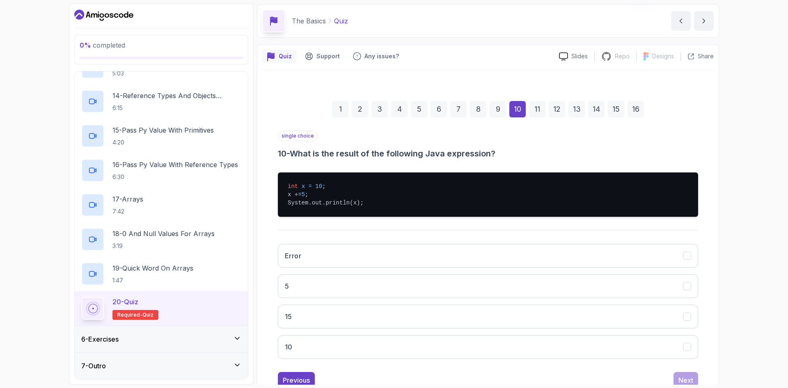
scroll to position [56, 0]
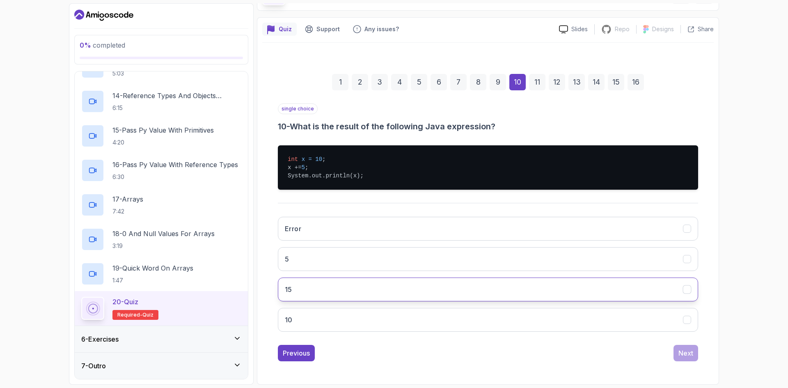
drag, startPoint x: 320, startPoint y: 289, endPoint x: 328, endPoint y: 289, distance: 8.2
click at [320, 290] on button "15" at bounding box center [488, 289] width 420 height 24
click at [680, 353] on div "Next" at bounding box center [685, 353] width 15 height 10
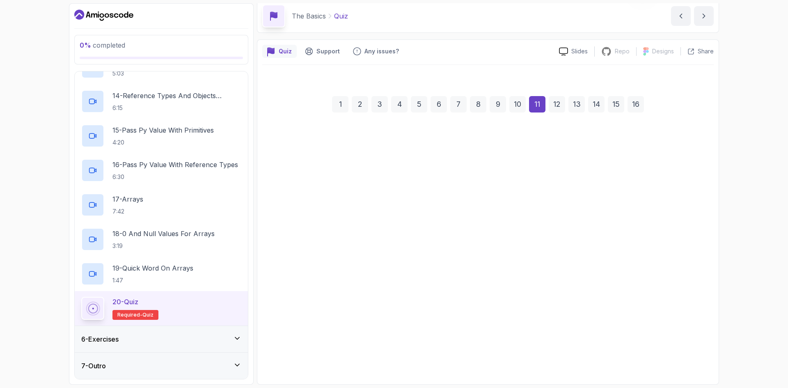
scroll to position [22, 0]
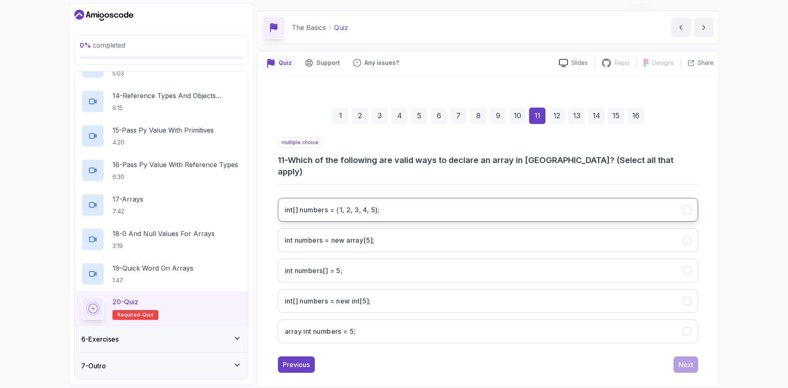
click at [316, 205] on h3 "int[] numbers = {1, 2, 3, 4, 5};" at bounding box center [332, 210] width 95 height 10
click at [323, 235] on h3 "int numbers = new array[5];" at bounding box center [330, 240] width 90 height 10
click at [684, 359] on div "Next" at bounding box center [685, 364] width 15 height 10
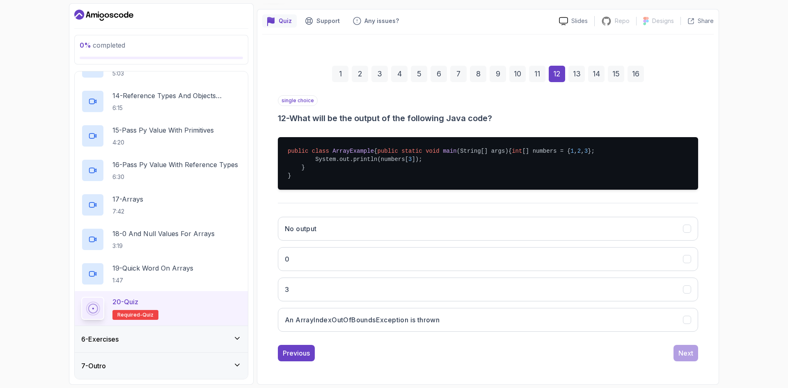
scroll to position [80, 0]
click at [641, 66] on div "16" at bounding box center [635, 74] width 16 height 16
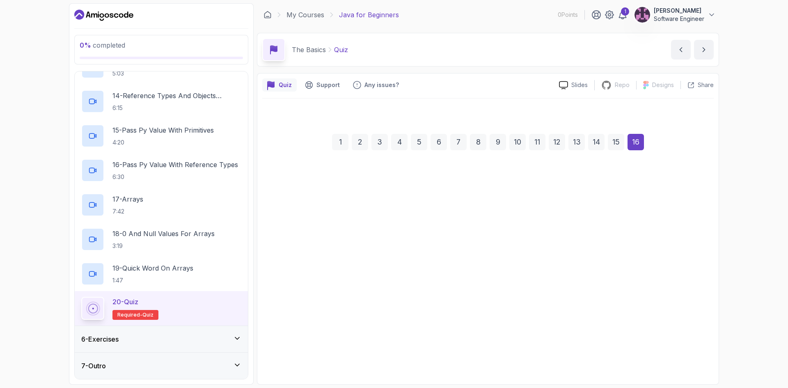
scroll to position [0, 0]
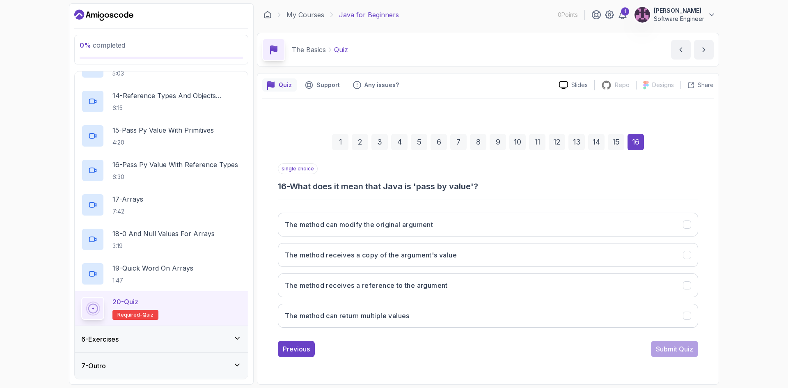
click at [563, 142] on div "12" at bounding box center [557, 142] width 16 height 16
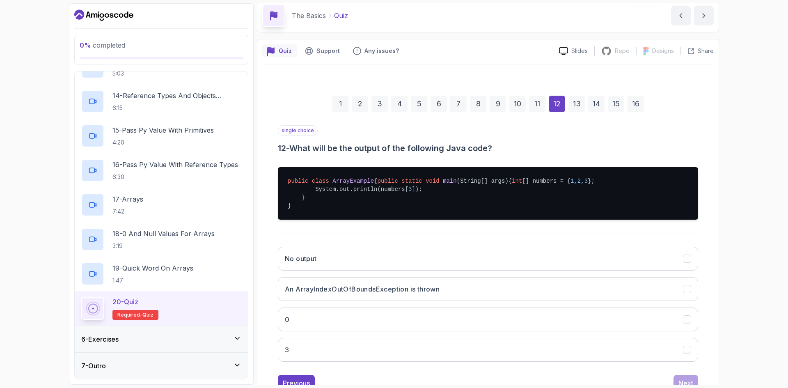
scroll to position [80, 0]
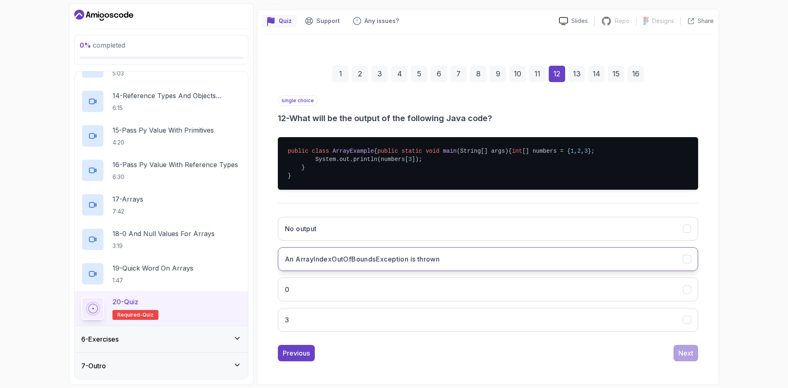
click at [336, 265] on button "An ArrayIndexOutOfBoundsException is thrown" at bounding box center [488, 259] width 420 height 24
click at [697, 352] on button "Next" at bounding box center [685, 353] width 25 height 16
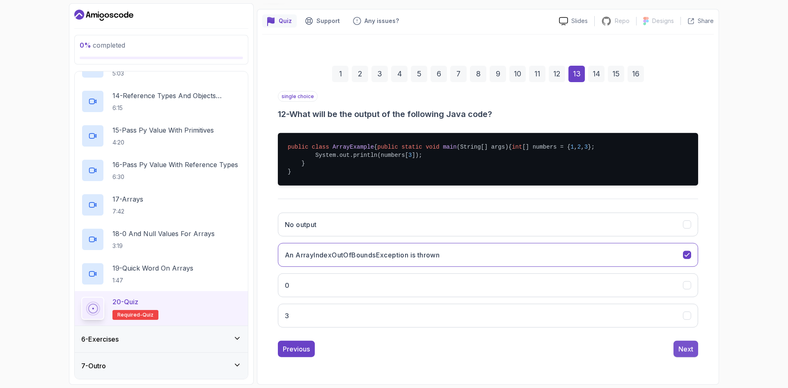
scroll to position [0, 0]
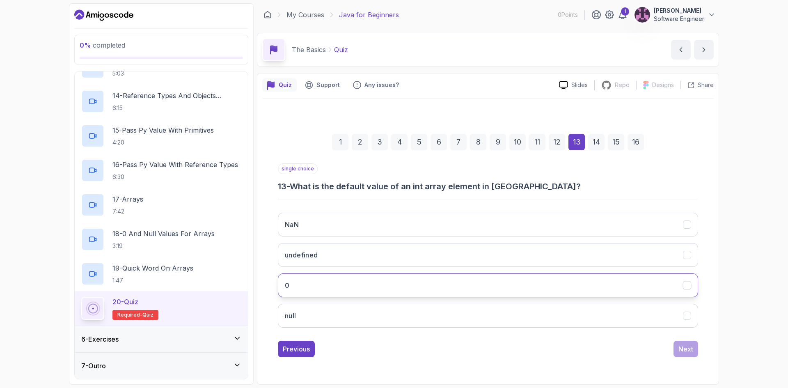
drag, startPoint x: 318, startPoint y: 290, endPoint x: 320, endPoint y: 286, distance: 4.6
click at [320, 286] on button "0" at bounding box center [488, 285] width 420 height 24
click at [360, 301] on div "NaN undefined 0 null" at bounding box center [488, 270] width 420 height 128
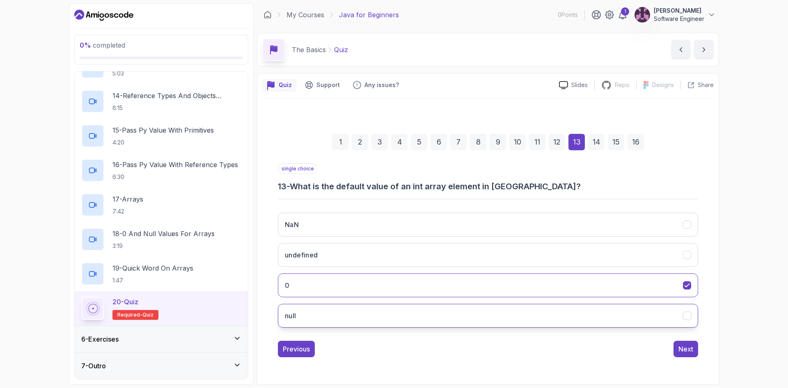
click at [403, 311] on button "null" at bounding box center [488, 316] width 420 height 24
click at [707, 357] on div "1 2 3 4 5 6 7 8 9 10 11 12 13 14 15 16 single choice 13 - What is the default v…" at bounding box center [487, 238] width 451 height 249
click at [701, 356] on div "1 2 3 4 5 6 7 8 9 10 11 12 13 14 15 16 single choice 13 - What is the default v…" at bounding box center [487, 238] width 451 height 249
click at [698, 353] on div "1 2 3 4 5 6 7 8 9 10 11 12 13 14 15 16 single choice 13 - What is the default v…" at bounding box center [487, 238] width 451 height 249
click at [694, 352] on button "Next" at bounding box center [685, 349] width 25 height 16
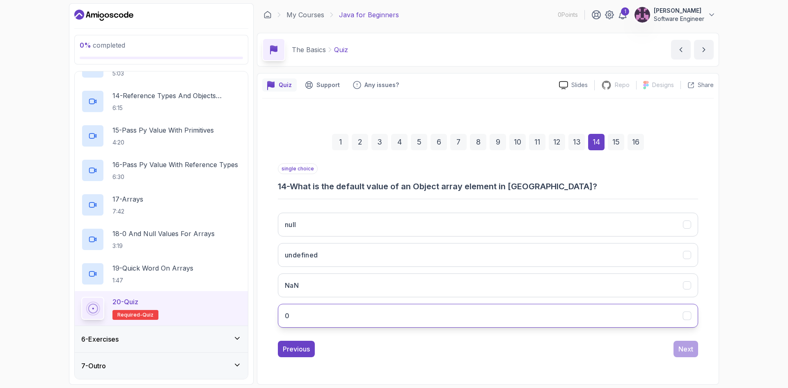
drag, startPoint x: 435, startPoint y: 309, endPoint x: 495, endPoint y: 315, distance: 59.7
click at [435, 311] on button "0" at bounding box center [488, 316] width 420 height 24
click at [688, 347] on div "Next" at bounding box center [685, 349] width 15 height 10
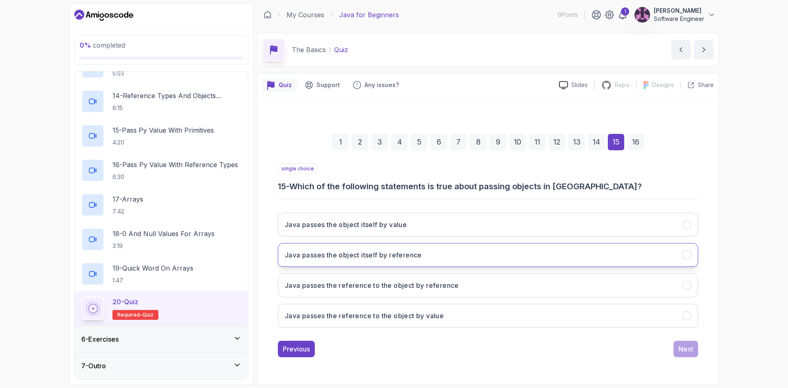
drag, startPoint x: 464, startPoint y: 259, endPoint x: 464, endPoint y: 255, distance: 4.1
click at [464, 257] on button "Java passes the object itself by reference" at bounding box center [488, 255] width 420 height 24
click at [708, 359] on div "1 2 3 4 5 6 7 8 9 10 11 12 13 14 15 16 single choice 15 - Which of the followin…" at bounding box center [487, 238] width 451 height 249
click at [689, 351] on div "Next" at bounding box center [685, 349] width 15 height 10
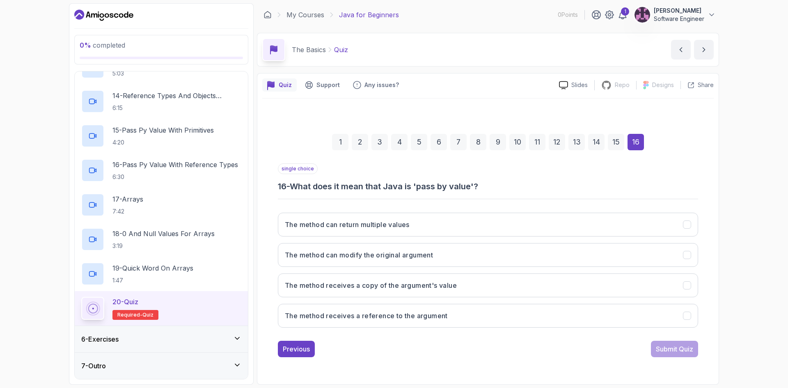
click at [420, 291] on button "The method receives a copy of the argument's value" at bounding box center [488, 285] width 420 height 24
drag, startPoint x: 684, startPoint y: 347, endPoint x: 677, endPoint y: 347, distance: 6.6
click at [684, 347] on div "Submit Quiz" at bounding box center [674, 349] width 37 height 10
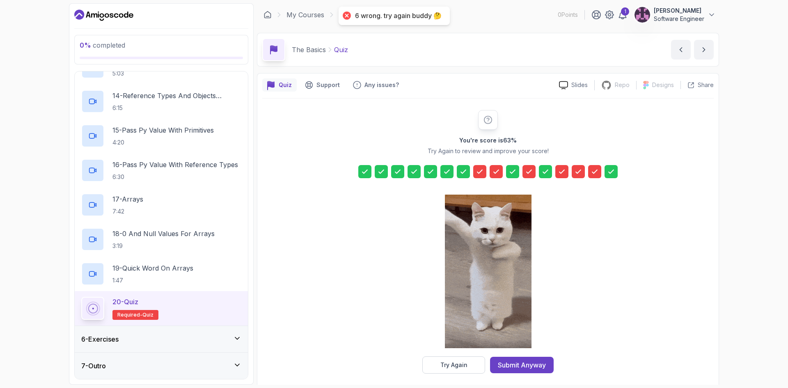
click at [562, 173] on icon at bounding box center [562, 171] width 8 height 8
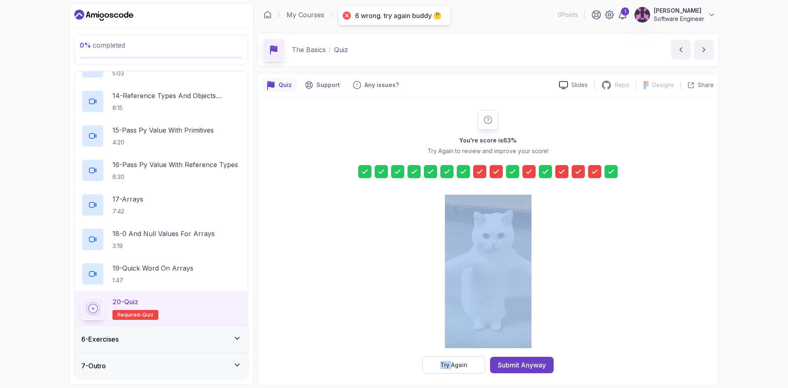
click at [562, 173] on icon at bounding box center [562, 171] width 8 height 8
click at [604, 252] on div "You're score is 63 % Try Again to review and improve your score! Try Again Subm…" at bounding box center [487, 241] width 451 height 263
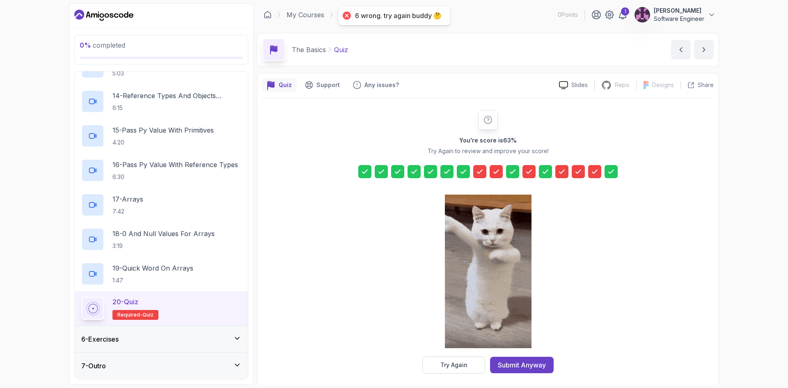
click at [417, 179] on div "You're score is 63 % Try Again to review and improve your score! Try Again Subm…" at bounding box center [488, 241] width 158 height 263
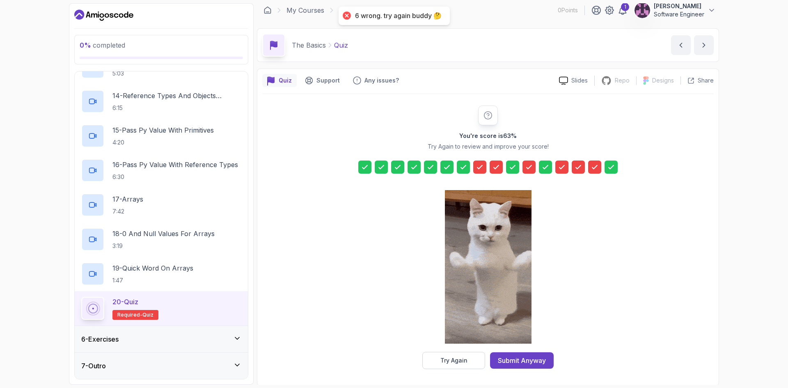
scroll to position [6, 0]
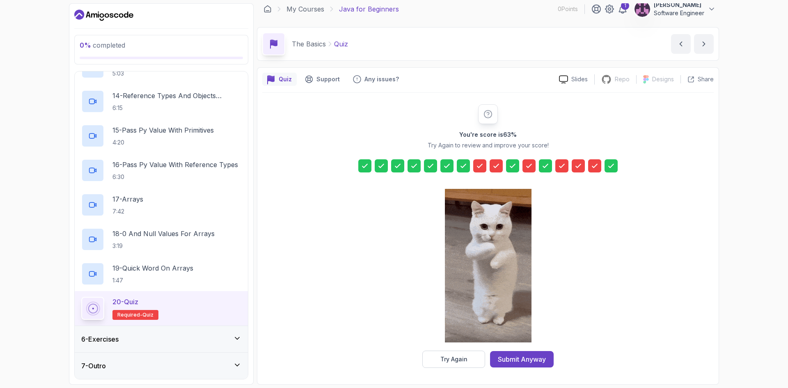
click at [132, 345] on div "6 - Exercises" at bounding box center [161, 339] width 173 height 26
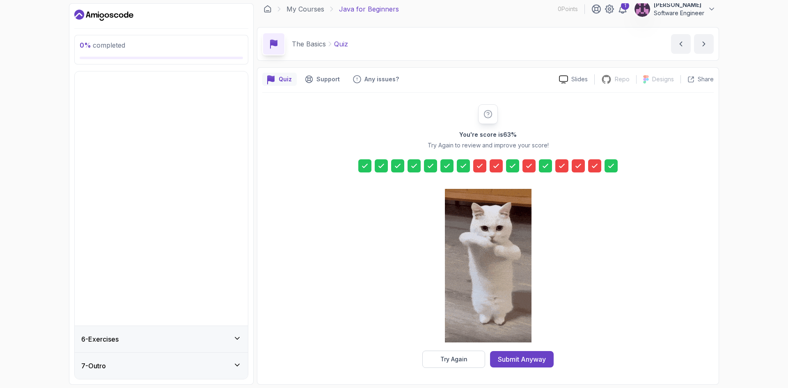
scroll to position [0, 0]
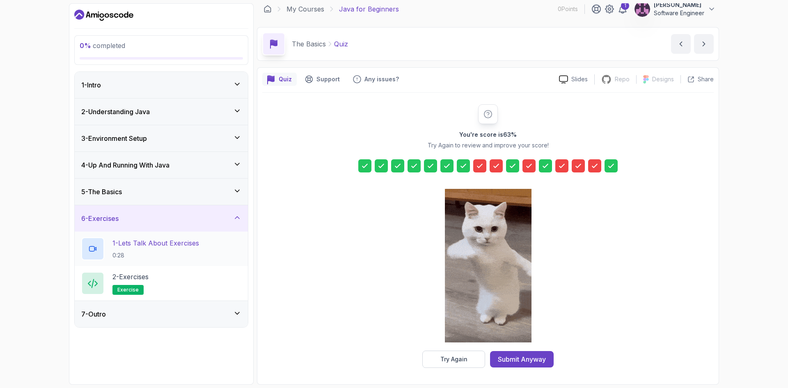
click at [144, 240] on p "1 - Lets Talk About Exercises" at bounding box center [155, 243] width 87 height 10
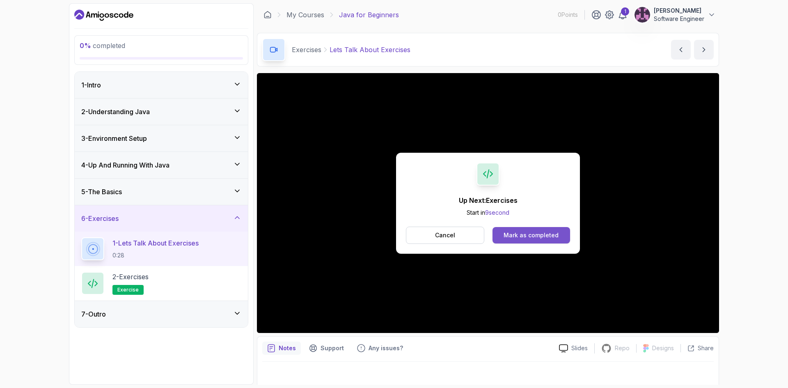
click at [523, 239] on div "Mark as completed" at bounding box center [530, 235] width 55 height 8
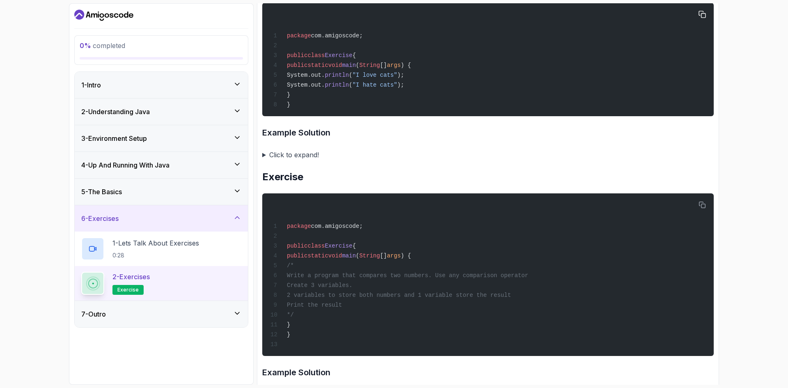
scroll to position [246, 0]
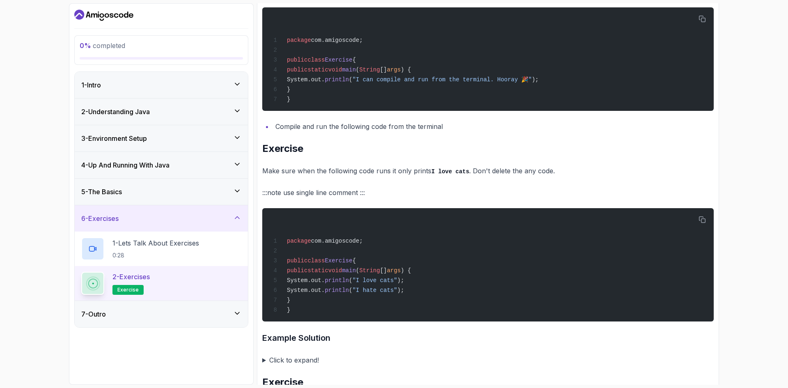
click at [268, 366] on summary "Click to expand!" at bounding box center [487, 359] width 451 height 11
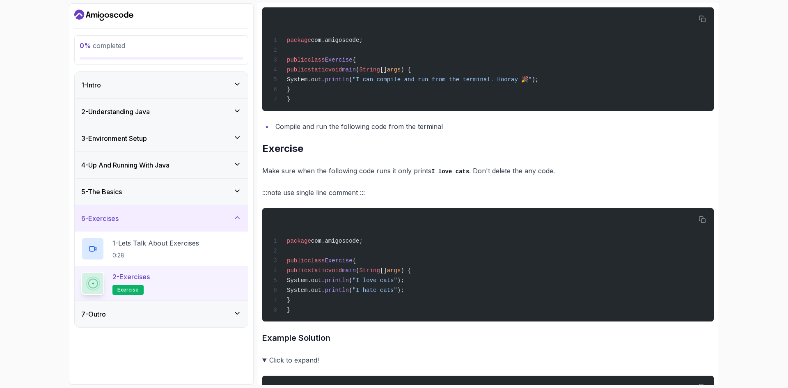
click at [267, 366] on summary "Click to expand!" at bounding box center [487, 359] width 451 height 11
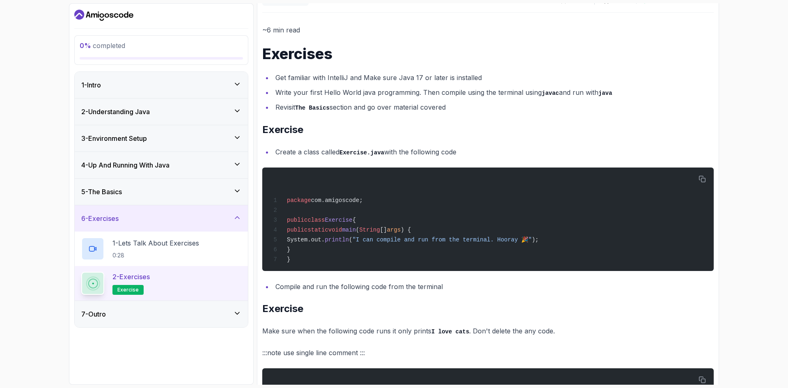
scroll to position [82, 0]
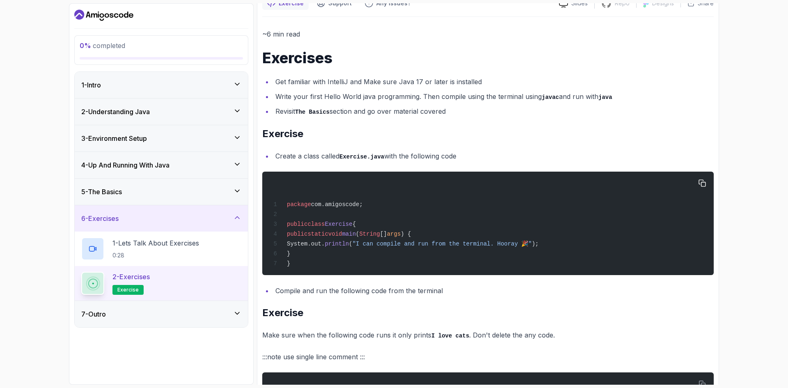
drag, startPoint x: 354, startPoint y: 244, endPoint x: 389, endPoint y: 249, distance: 34.9
click at [349, 244] on span "println" at bounding box center [337, 243] width 24 height 7
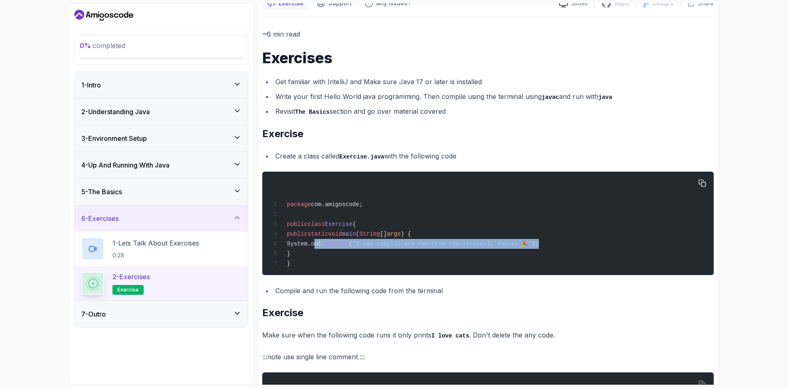
drag, startPoint x: 543, startPoint y: 243, endPoint x: 311, endPoint y: 244, distance: 231.4
click at [311, 244] on span "System.out. println ( "I can compile and run from the terminal. Hooray 🎉" );" at bounding box center [404, 243] width 268 height 7
copy span "System.out. println ( "I can compile and run from the terminal. Hooray 🎉" );"
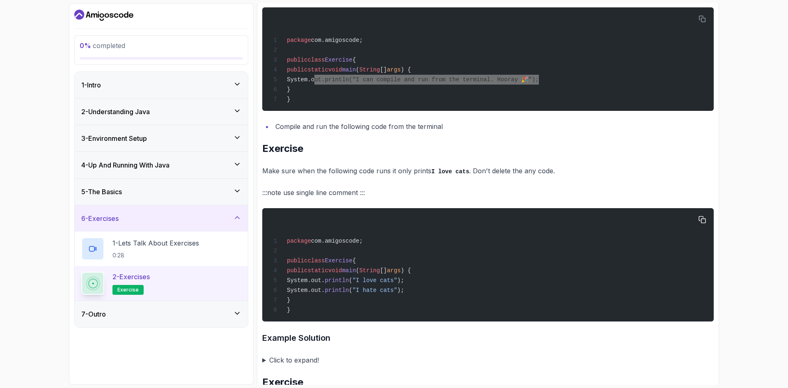
scroll to position [287, 0]
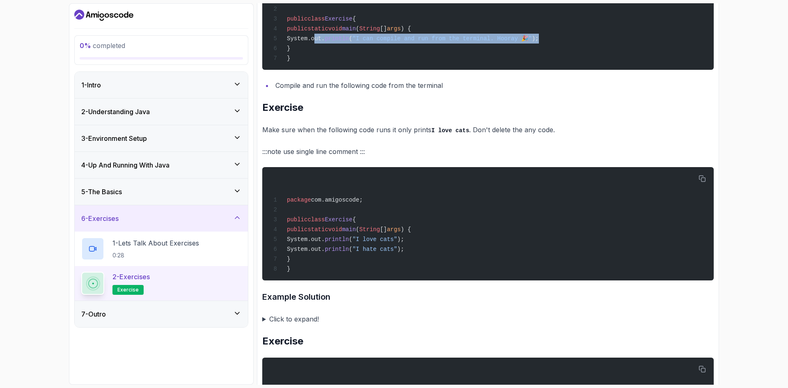
click at [281, 324] on summary "Click to expand!" at bounding box center [487, 318] width 451 height 11
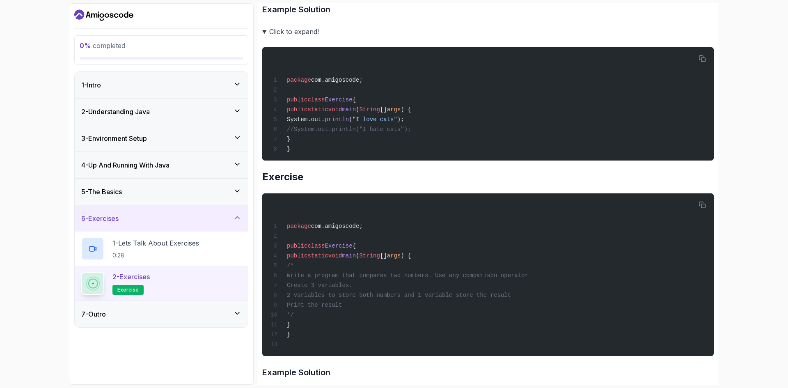
scroll to position [697, 0]
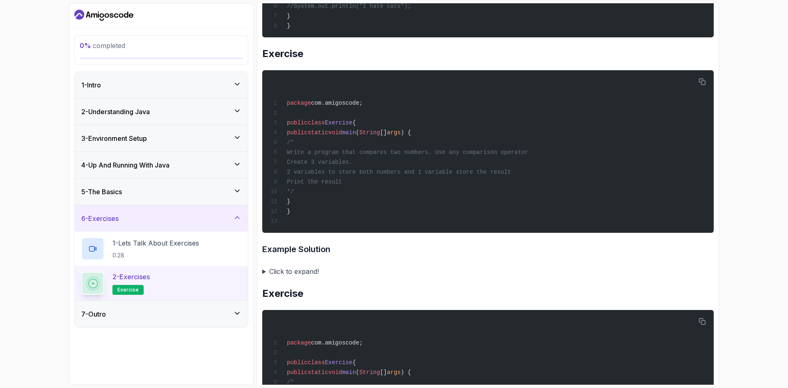
drag, startPoint x: 273, startPoint y: 286, endPoint x: 285, endPoint y: 285, distance: 11.9
click at [275, 277] on summary "Click to expand!" at bounding box center [487, 270] width 451 height 11
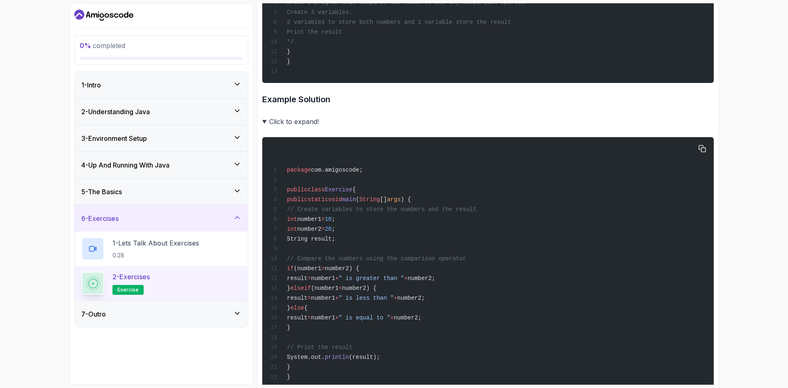
scroll to position [861, 0]
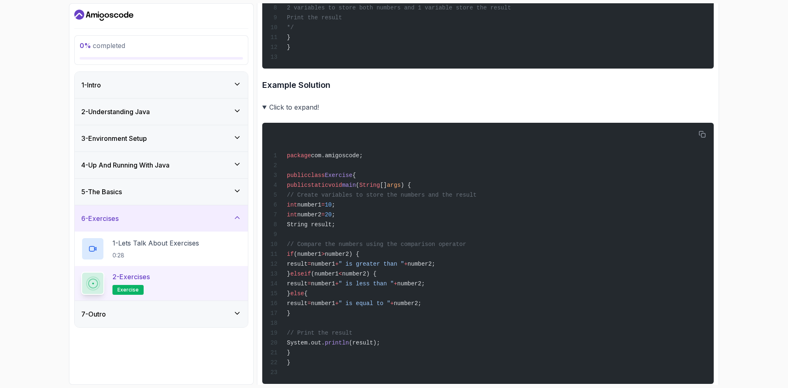
click at [279, 113] on summary "Click to expand!" at bounding box center [487, 106] width 451 height 11
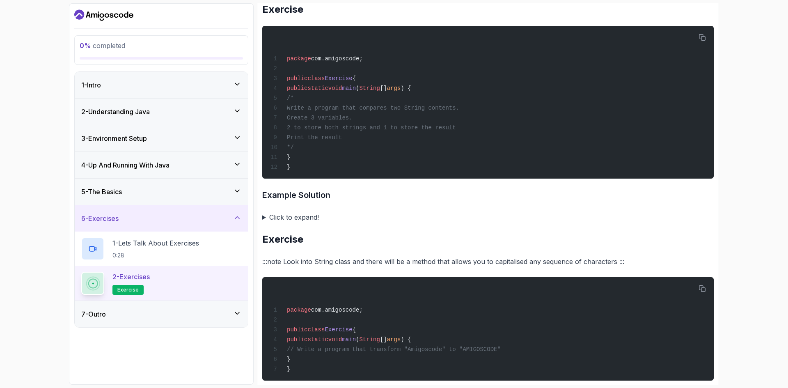
scroll to position [984, 0]
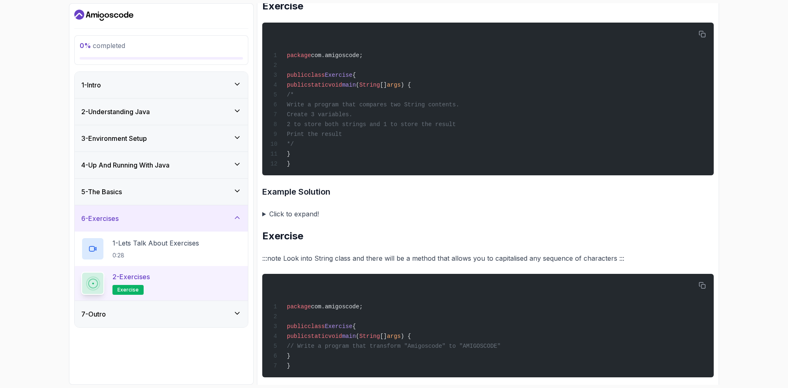
drag, startPoint x: 288, startPoint y: 226, endPoint x: 275, endPoint y: 235, distance: 16.6
click at [288, 226] on div "~6 min read Exercises Get familiar with IntelliJ and Make sure Java 17 or later…" at bounding box center [487, 122] width 451 height 1992
click at [275, 220] on summary "Click to expand!" at bounding box center [487, 213] width 451 height 11
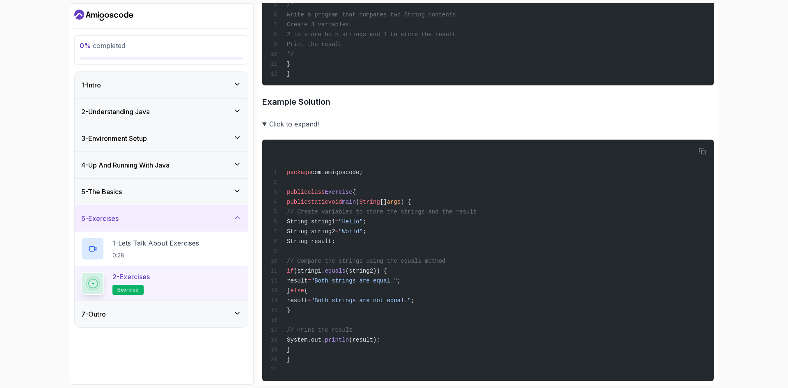
scroll to position [943, 0]
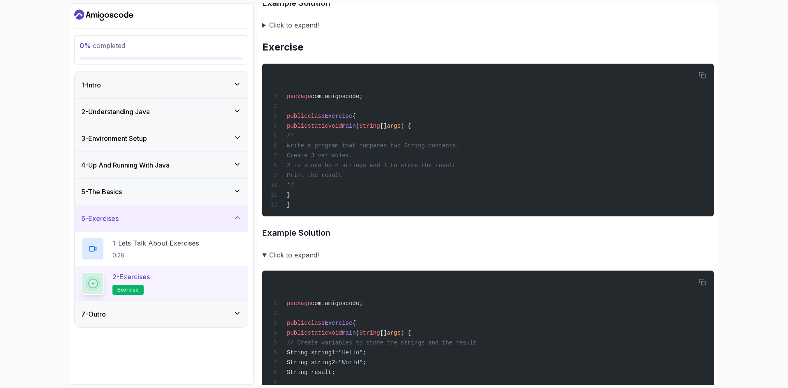
click at [260, 271] on div "Exercise Support Any issues? Slides Repo Repository not available Designs Desig…" at bounding box center [488, 278] width 462 height 2297
click at [259, 273] on div "Exercise Support Any issues? Slides Repo Repository not available Designs Desig…" at bounding box center [488, 278] width 462 height 2297
click at [264, 261] on summary "Click to expand!" at bounding box center [487, 254] width 451 height 11
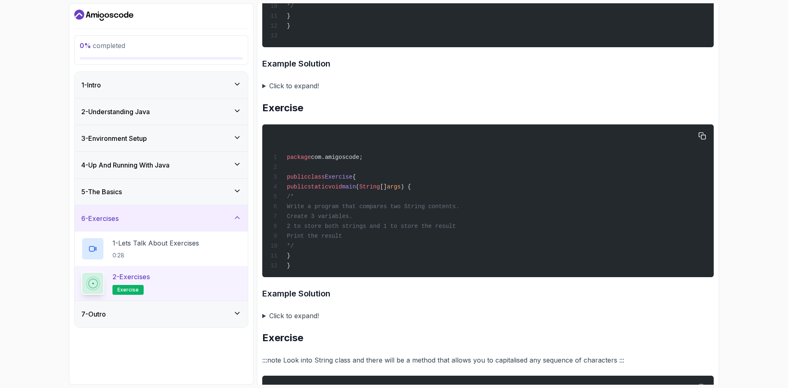
scroll to position [779, 0]
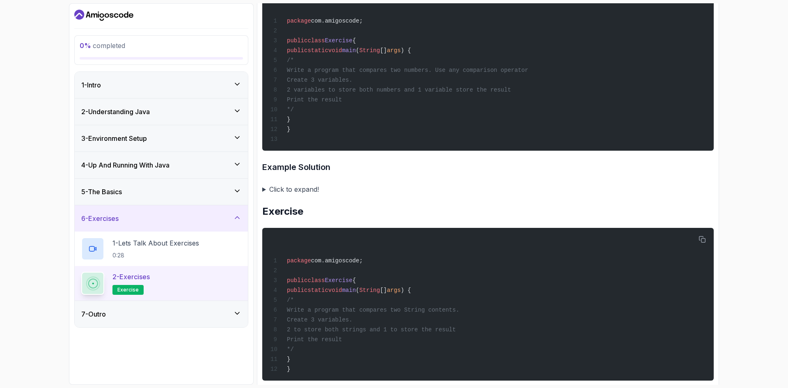
click at [270, 195] on summary "Click to expand!" at bounding box center [487, 188] width 451 height 11
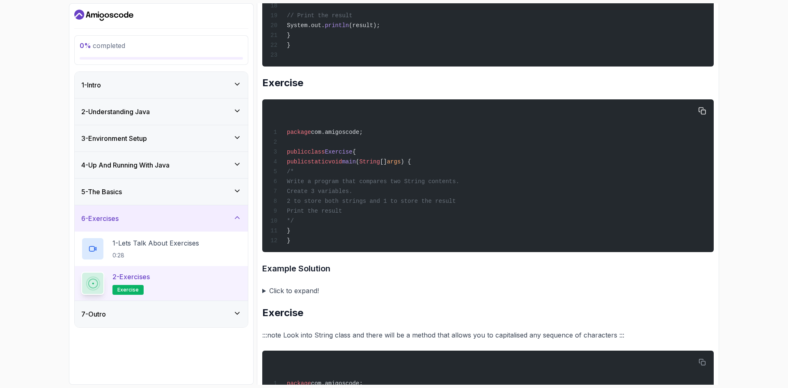
scroll to position [1190, 0]
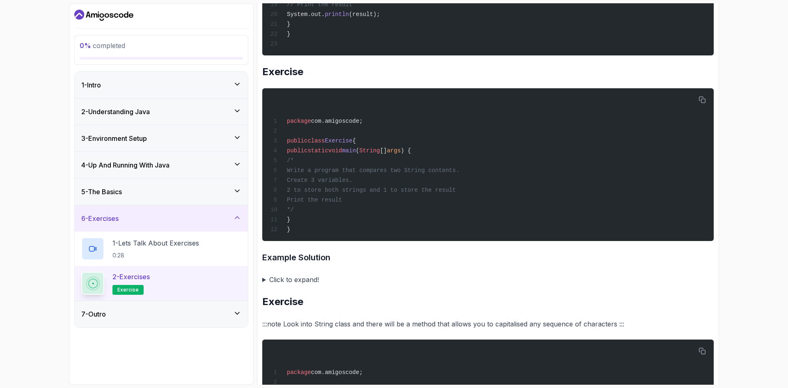
click at [294, 285] on summary "Click to expand!" at bounding box center [487, 279] width 451 height 11
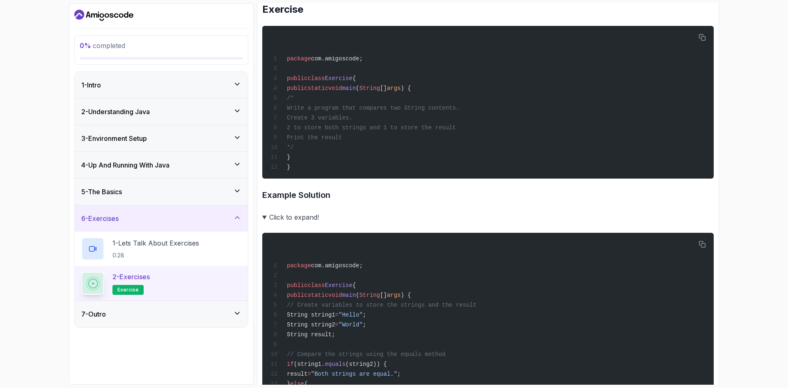
scroll to position [1231, 0]
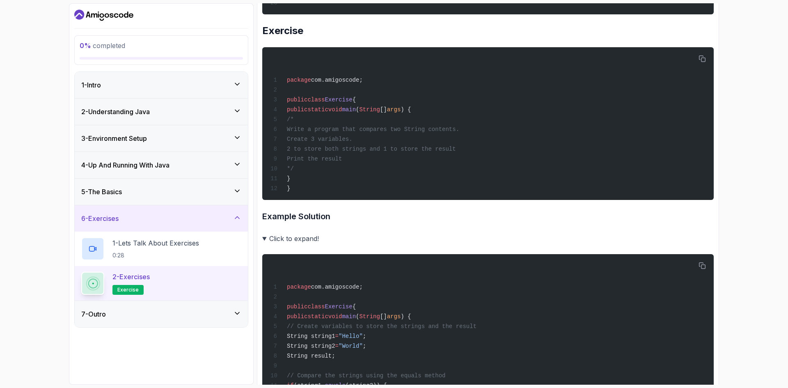
click at [275, 244] on summary "Click to expand!" at bounding box center [487, 238] width 451 height 11
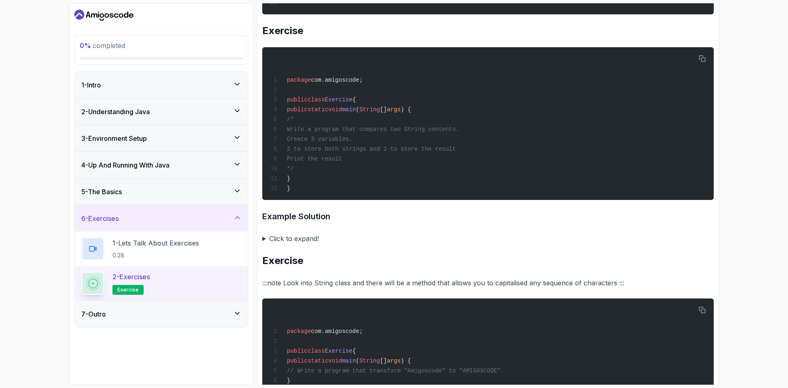
drag, startPoint x: 271, startPoint y: 268, endPoint x: 318, endPoint y: 271, distance: 47.3
click at [271, 244] on summary "Click to expand!" at bounding box center [487, 238] width 451 height 11
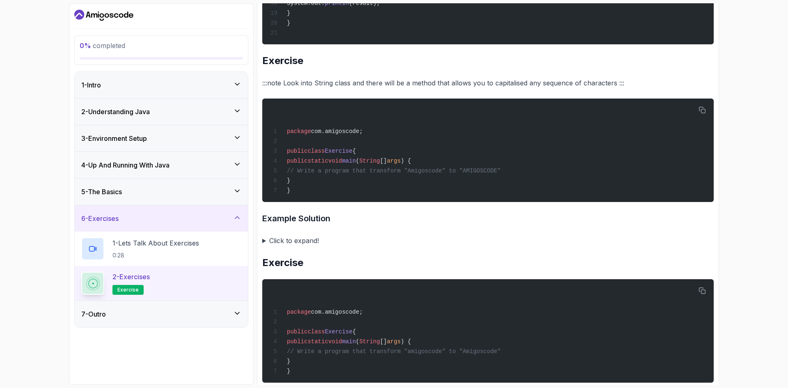
scroll to position [1682, 0]
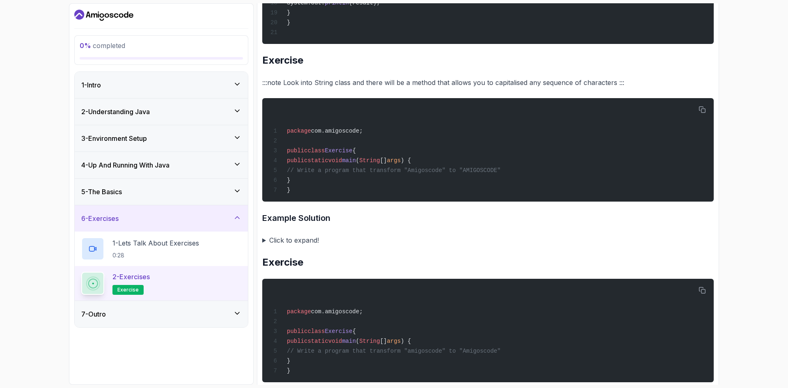
click at [269, 246] on summary "Click to expand!" at bounding box center [487, 239] width 451 height 11
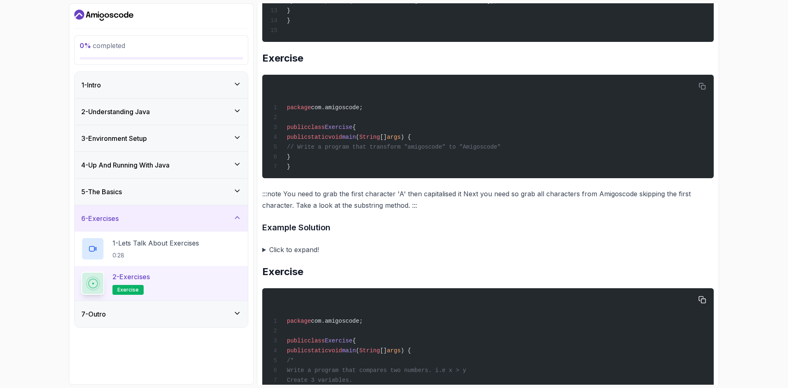
scroll to position [2133, 0]
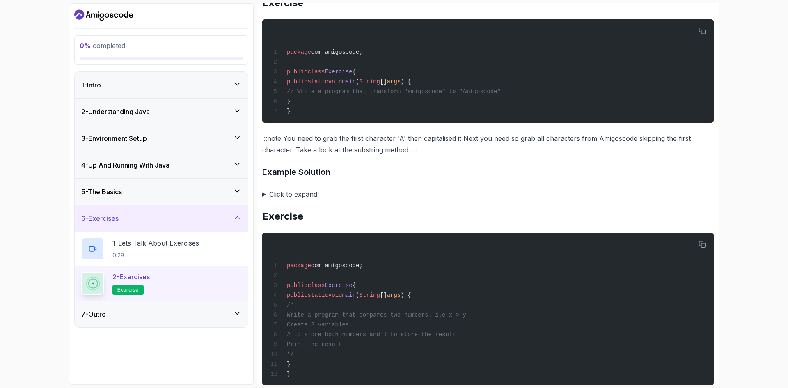
click at [284, 200] on summary "Click to expand!" at bounding box center [487, 193] width 451 height 11
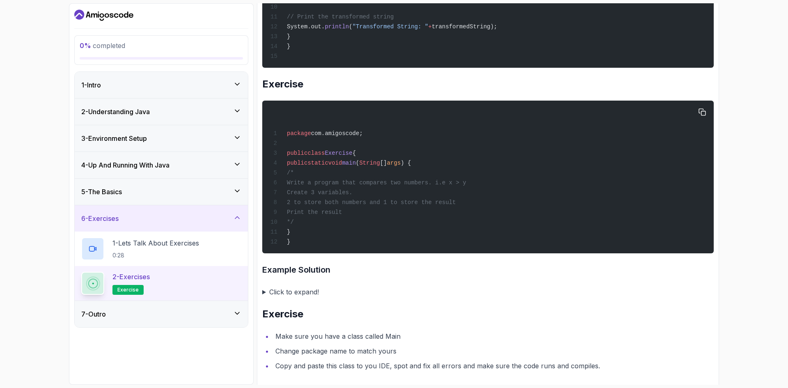
scroll to position [2462, 0]
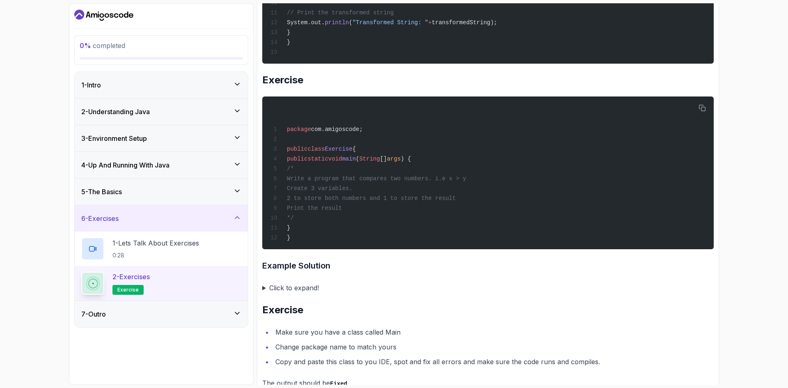
click at [288, 293] on summary "Click to expand!" at bounding box center [487, 287] width 451 height 11
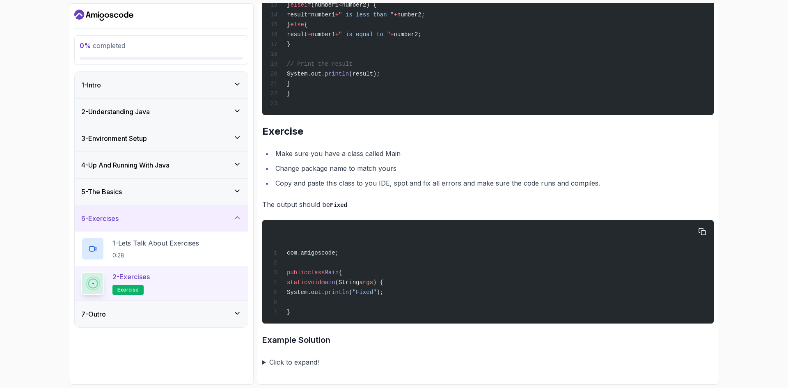
scroll to position [2984, 0]
drag, startPoint x: 306, startPoint y: 307, endPoint x: 285, endPoint y: 270, distance: 42.4
click at [285, 270] on div "com.amigoscode; public class Main { static void main (String args ) { System.ou…" at bounding box center [488, 272] width 438 height 94
copy code "public class Main { static void main (String args ) { System.out. println ( "Fi…"
click at [423, 338] on h3 "Example Solution" at bounding box center [487, 339] width 451 height 13
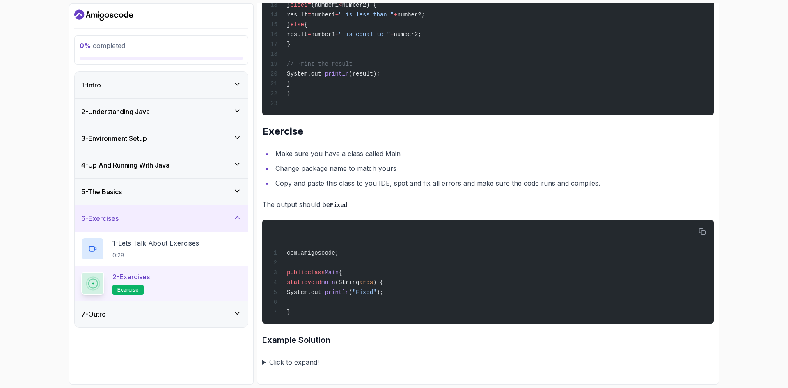
click at [292, 360] on summary "Click to expand!" at bounding box center [487, 361] width 451 height 11
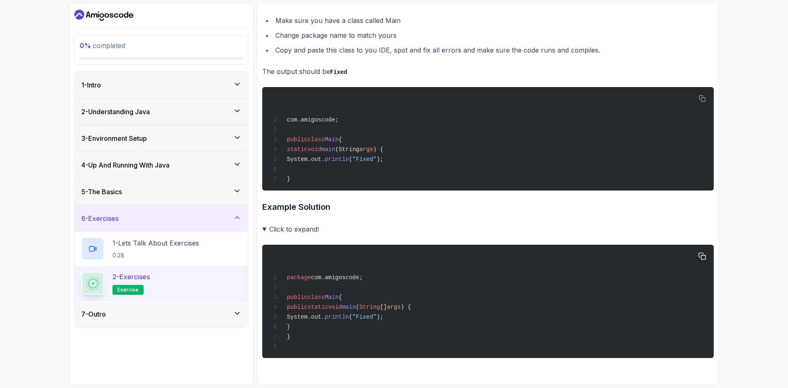
scroll to position [3120, 0]
click at [127, 315] on div "7 - Outro" at bounding box center [161, 314] width 160 height 10
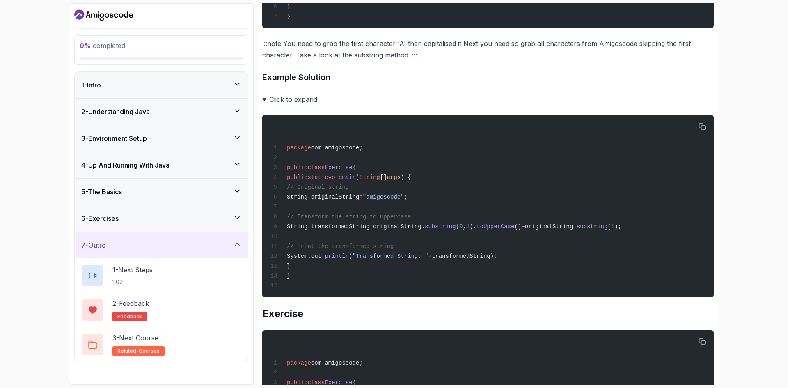
scroll to position [2135, 0]
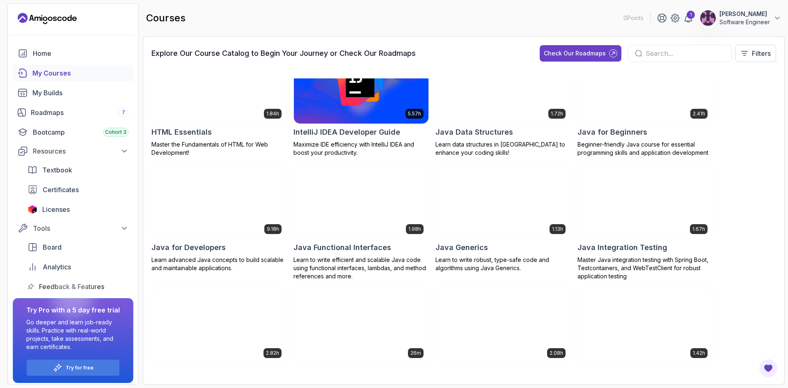
scroll to position [451, 0]
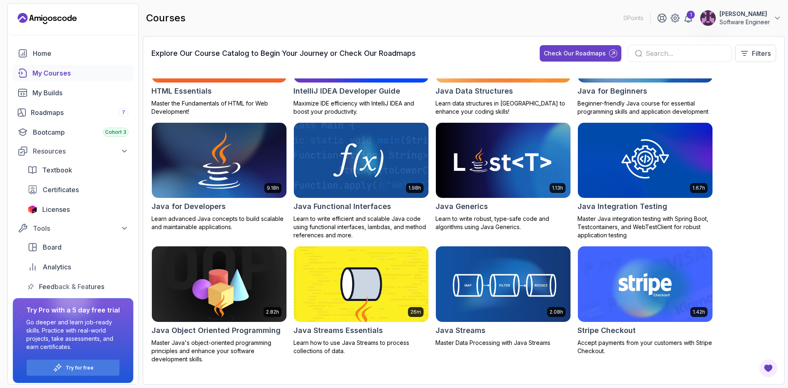
click at [224, 160] on img at bounding box center [219, 160] width 141 height 79
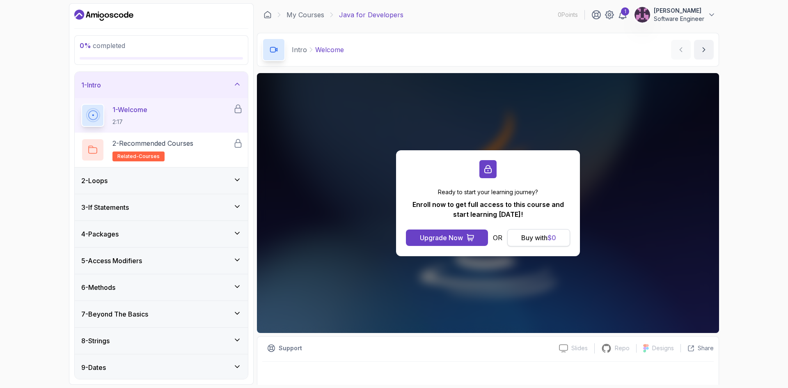
click at [544, 233] on div "Buy with $ 0" at bounding box center [538, 238] width 35 height 10
click at [43, 178] on div "0 % completed 1 - Intro 1 - Welcome 2:17 2 - Recommended Courses related-course…" at bounding box center [394, 194] width 788 height 388
click at [170, 118] on div "1 - Welcome 2:17" at bounding box center [157, 115] width 152 height 23
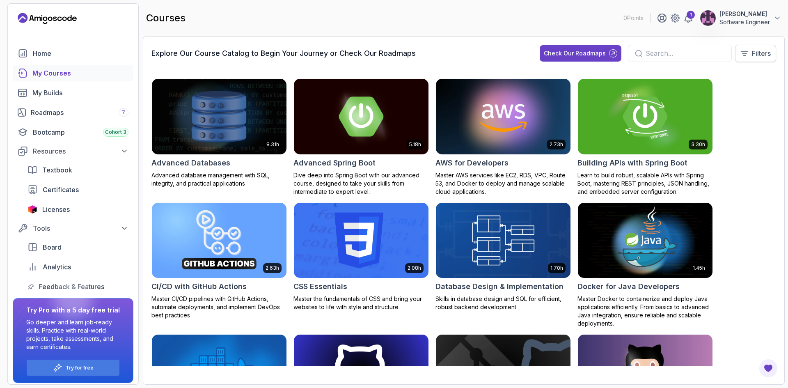
click at [748, 60] on button "Filters" at bounding box center [755, 53] width 41 height 17
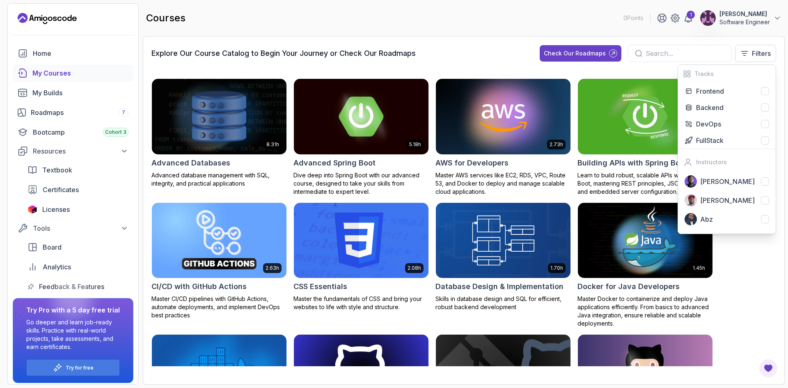
click at [439, 40] on div "Explore Our Course Catalog to Begin Your Journey or Check Our Roadmaps Check Ou…" at bounding box center [464, 210] width 642 height 348
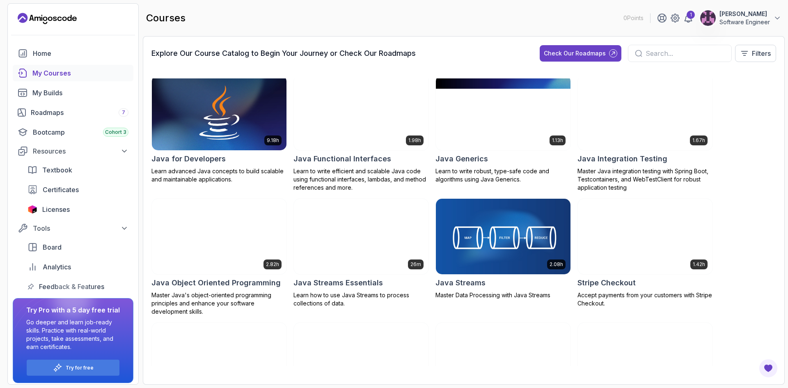
scroll to position [492, 0]
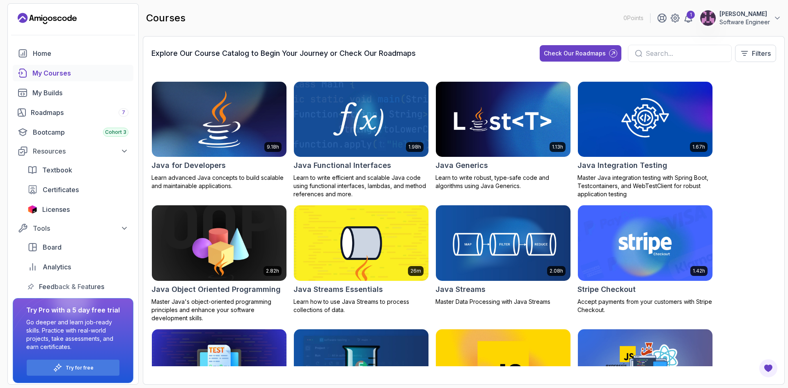
click at [211, 132] on img at bounding box center [219, 119] width 141 height 79
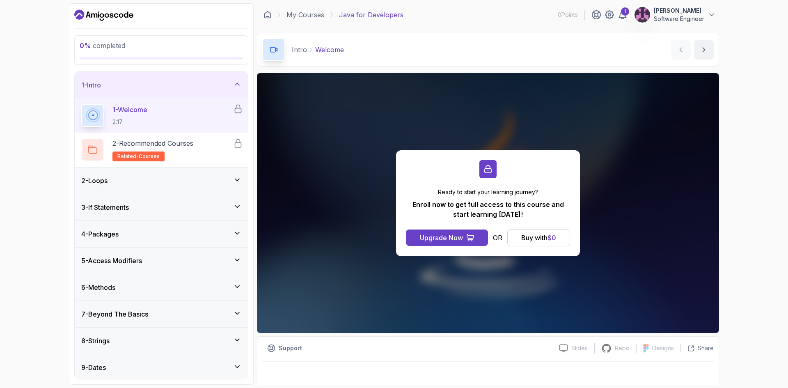
click at [479, 279] on div "Ready to start your learning journey? Enroll now to get full access to this cou…" at bounding box center [488, 203] width 462 height 260
click at [400, 268] on div "Ready to start your learning journey? Enroll now to get full access to this cou…" at bounding box center [488, 203] width 462 height 260
drag, startPoint x: 124, startPoint y: 165, endPoint x: 133, endPoint y: 174, distance: 12.5
click at [125, 165] on div "2 - Recommended Courses related-courses" at bounding box center [161, 150] width 173 height 34
click at [141, 183] on div "2 - Loops" at bounding box center [161, 181] width 160 height 10
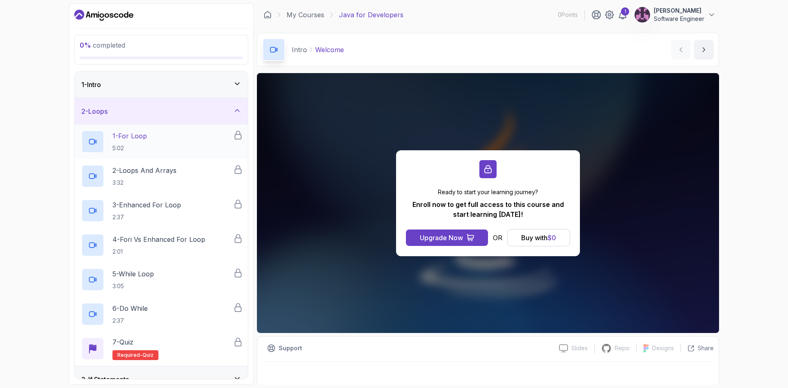
click at [152, 149] on div "1 - For Loop 5:02" at bounding box center [157, 141] width 152 height 23
click at [182, 92] on div "1 - Intro" at bounding box center [161, 84] width 173 height 26
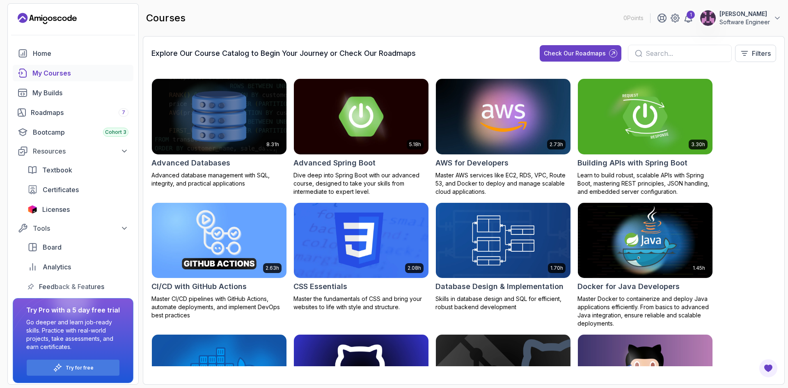
click at [652, 50] on input "text" at bounding box center [684, 53] width 79 height 10
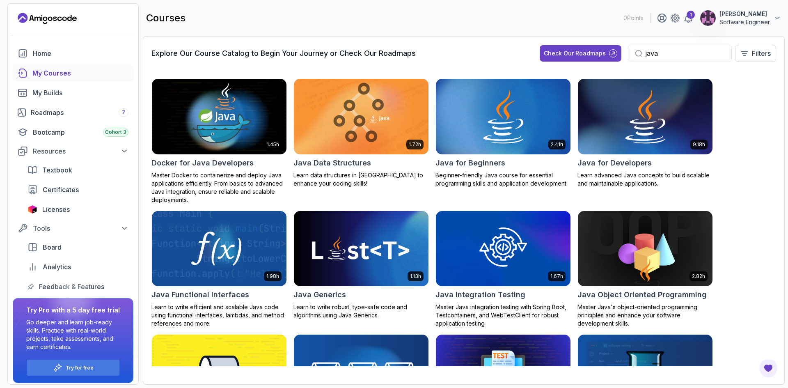
click at [686, 55] on input "java" at bounding box center [684, 53] width 79 height 10
click at [667, 52] on input "java" at bounding box center [684, 53] width 79 height 10
type input "j"
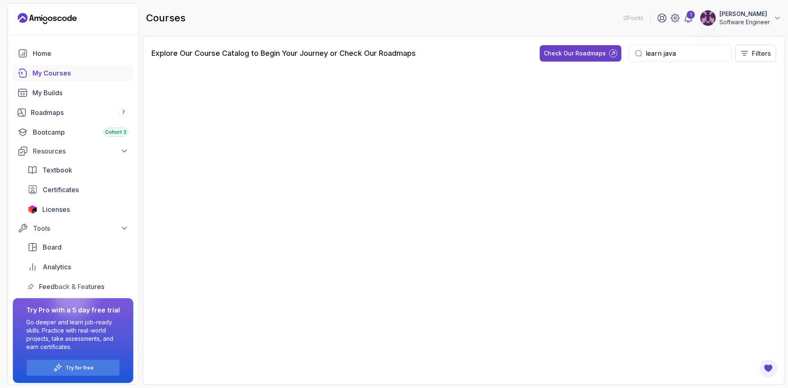
type input "learn java"
